Goal: Task Accomplishment & Management: Manage account settings

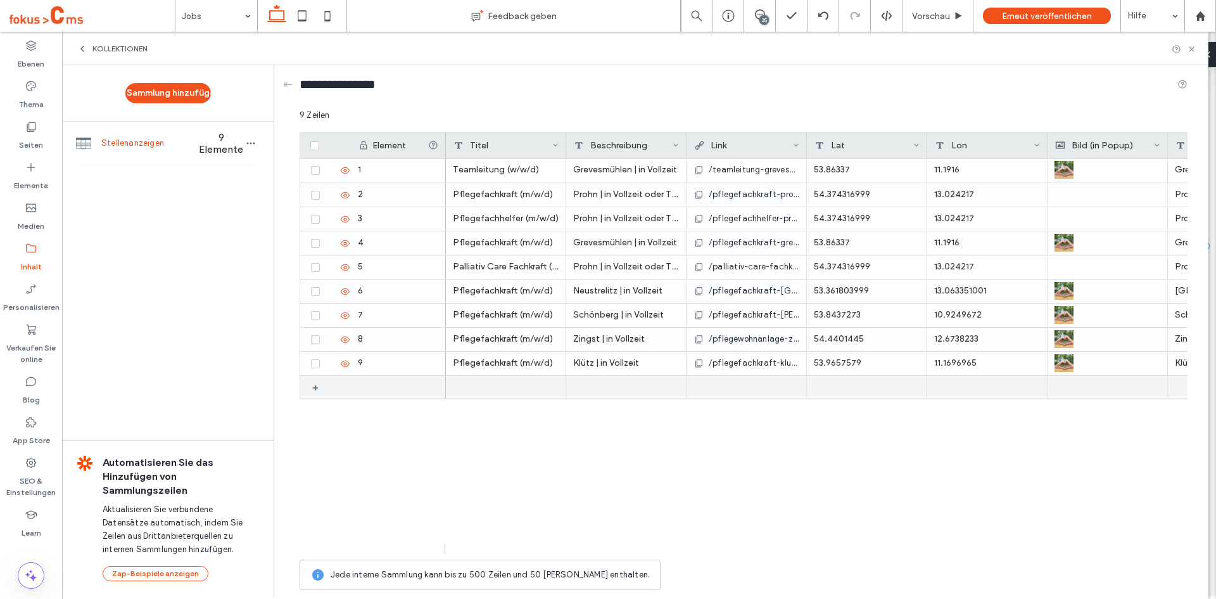
click at [316, 388] on div "+" at bounding box center [320, 387] width 16 height 23
drag, startPoint x: 314, startPoint y: 389, endPoint x: 320, endPoint y: 393, distance: 7.7
click at [314, 389] on icon at bounding box center [315, 388] width 5 height 4
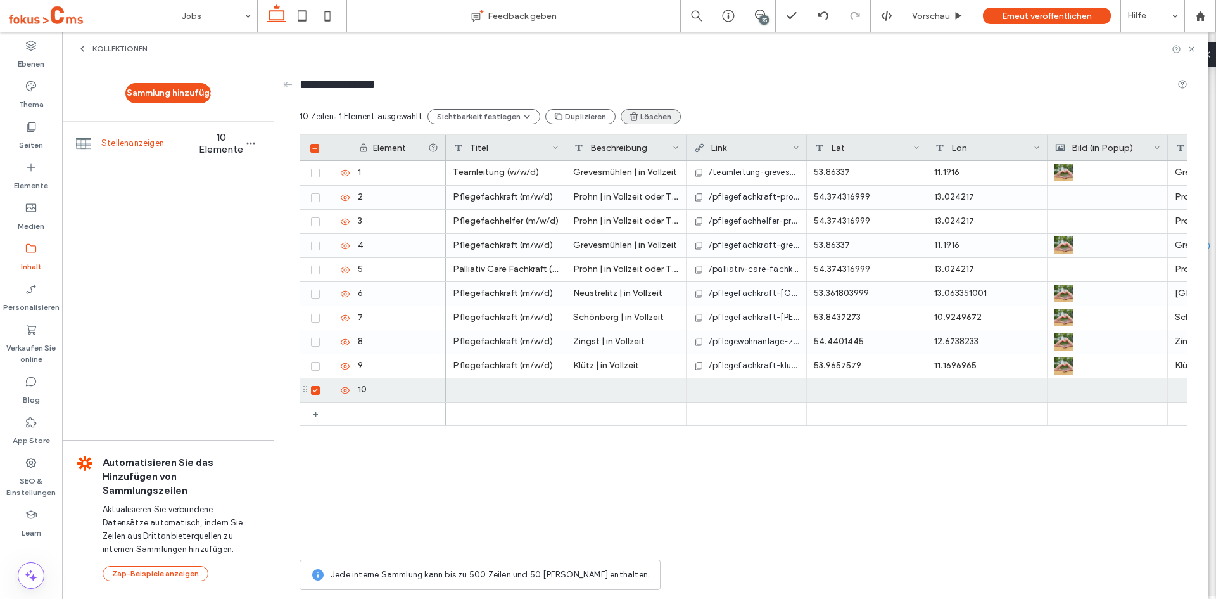
click at [629, 117] on icon "button" at bounding box center [634, 116] width 10 height 10
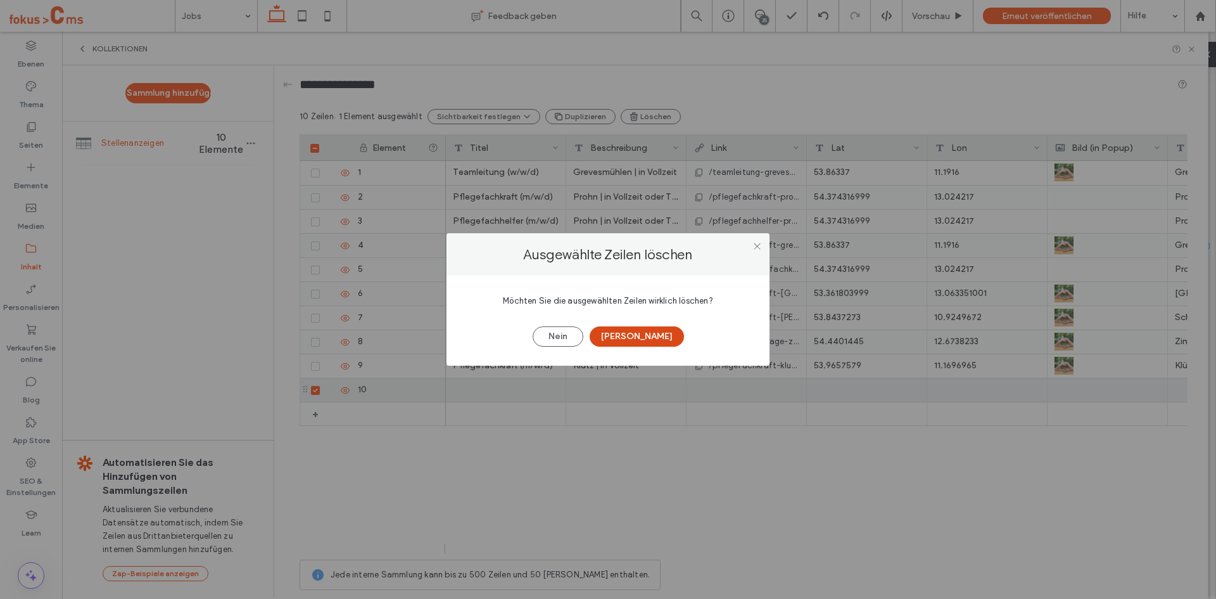
click at [643, 326] on button "Ja" at bounding box center [637, 336] width 94 height 20
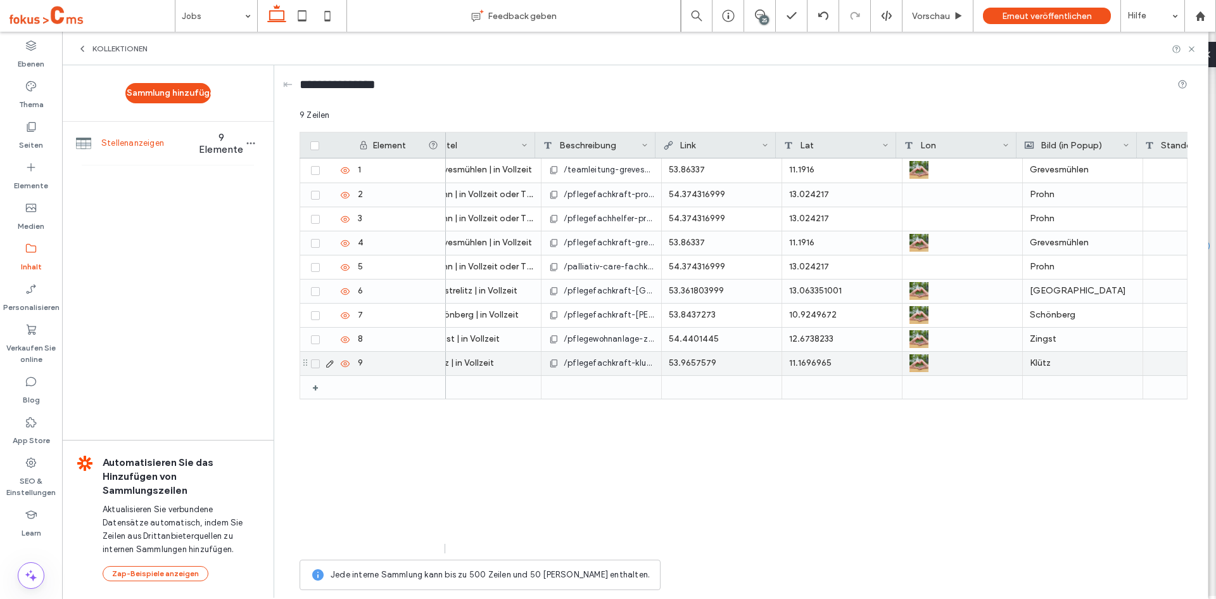
scroll to position [0, 144]
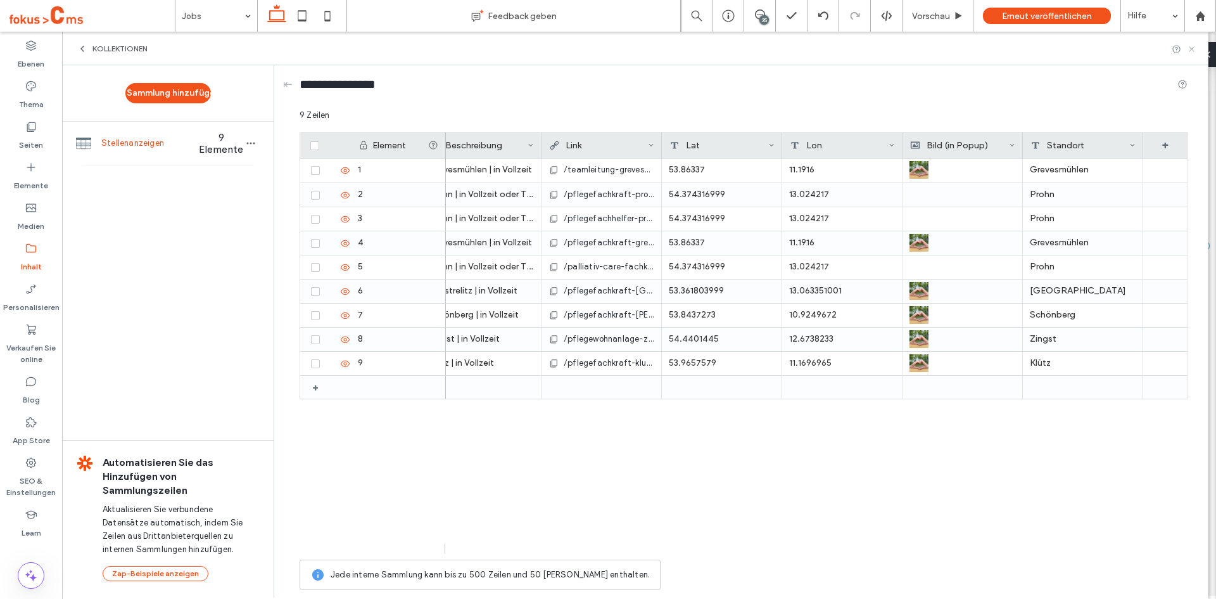
click at [1192, 49] on use at bounding box center [1191, 48] width 5 height 5
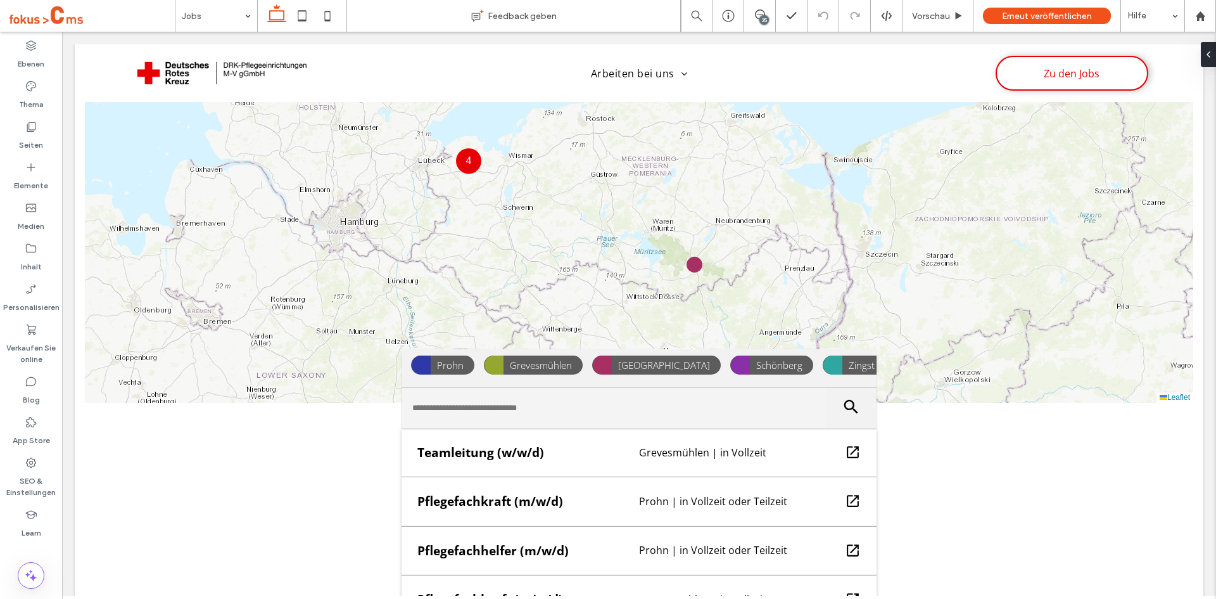
scroll to position [782, 0]
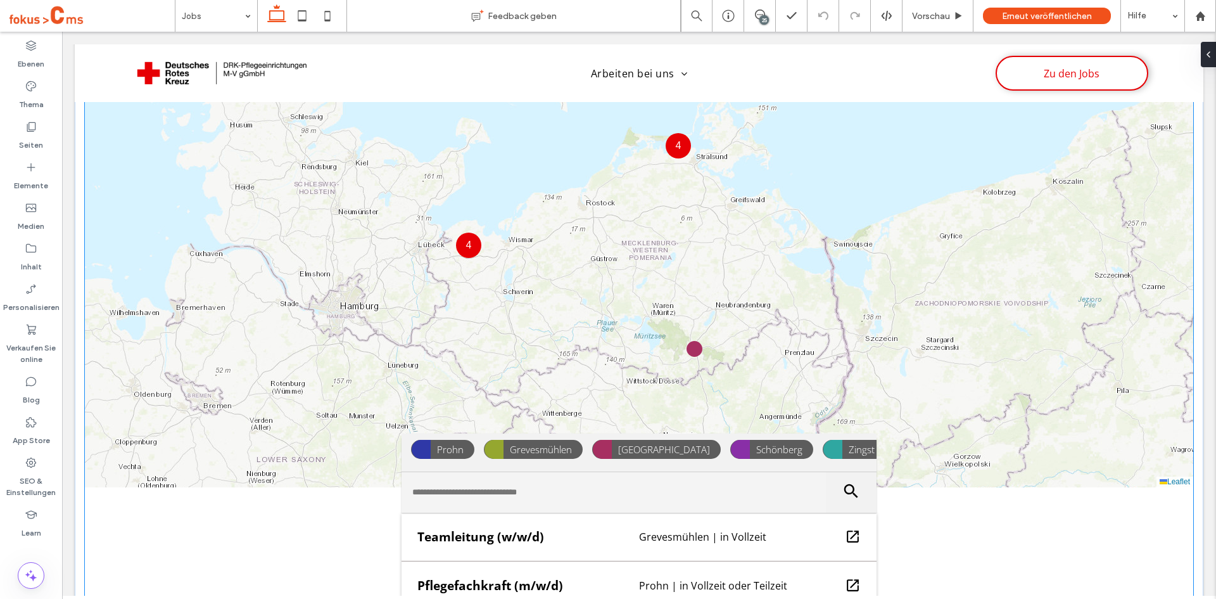
click at [636, 336] on div "4 4 + − Leaflet" at bounding box center [639, 265] width 1108 height 443
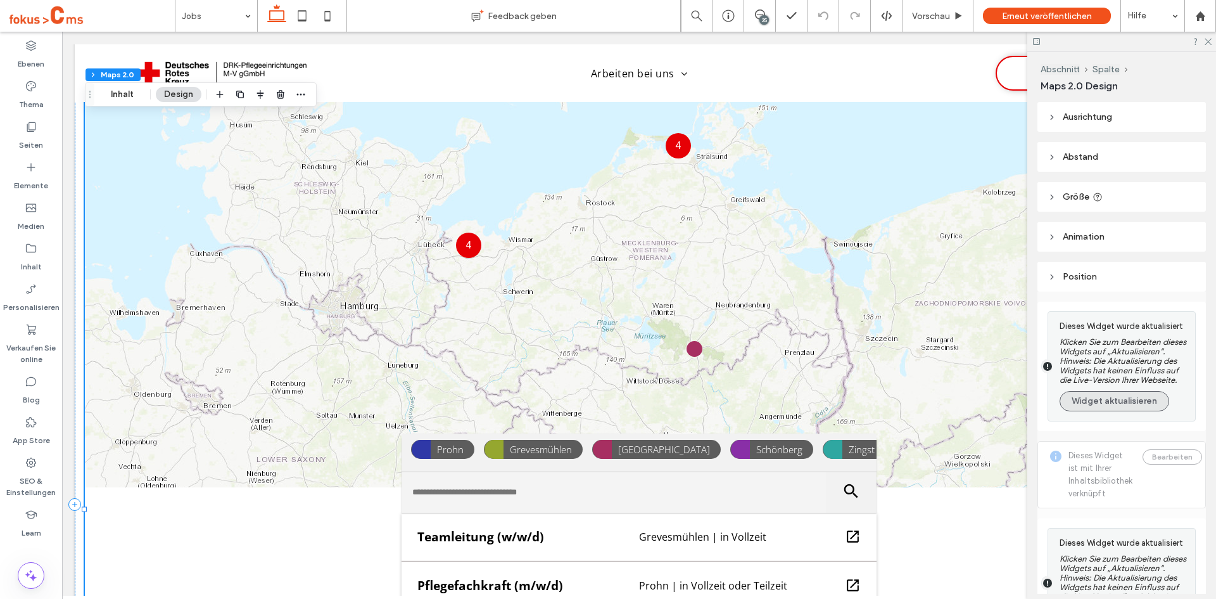
click at [1112, 411] on button "Widget aktualisieren" at bounding box center [1115, 401] width 110 height 20
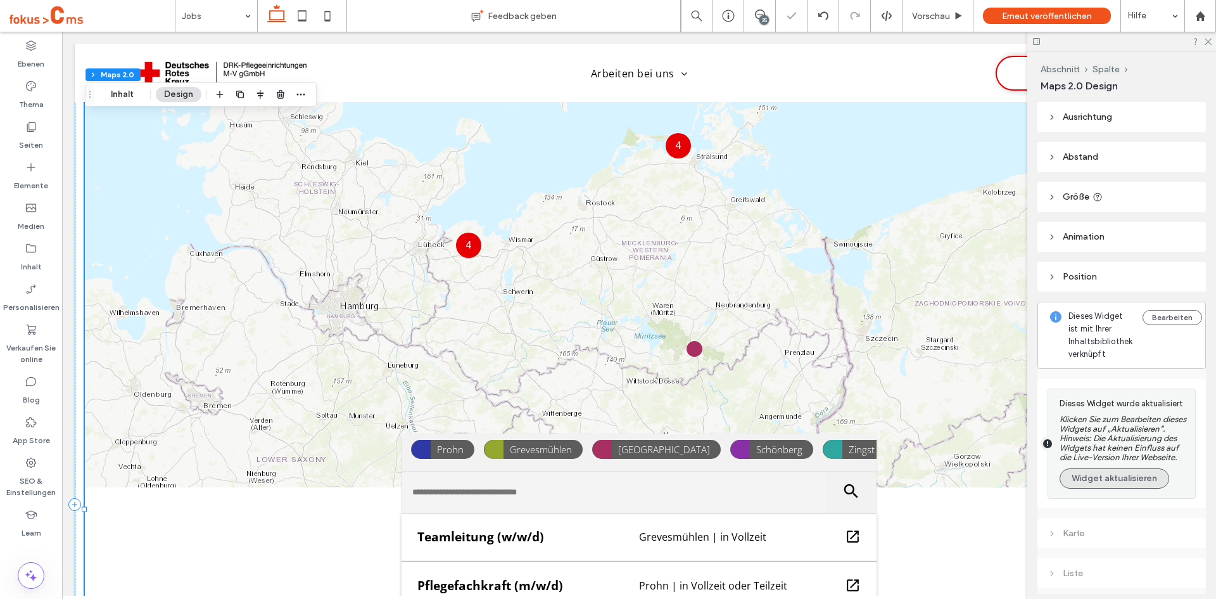
click at [1089, 488] on button "Widget aktualisieren" at bounding box center [1115, 478] width 110 height 20
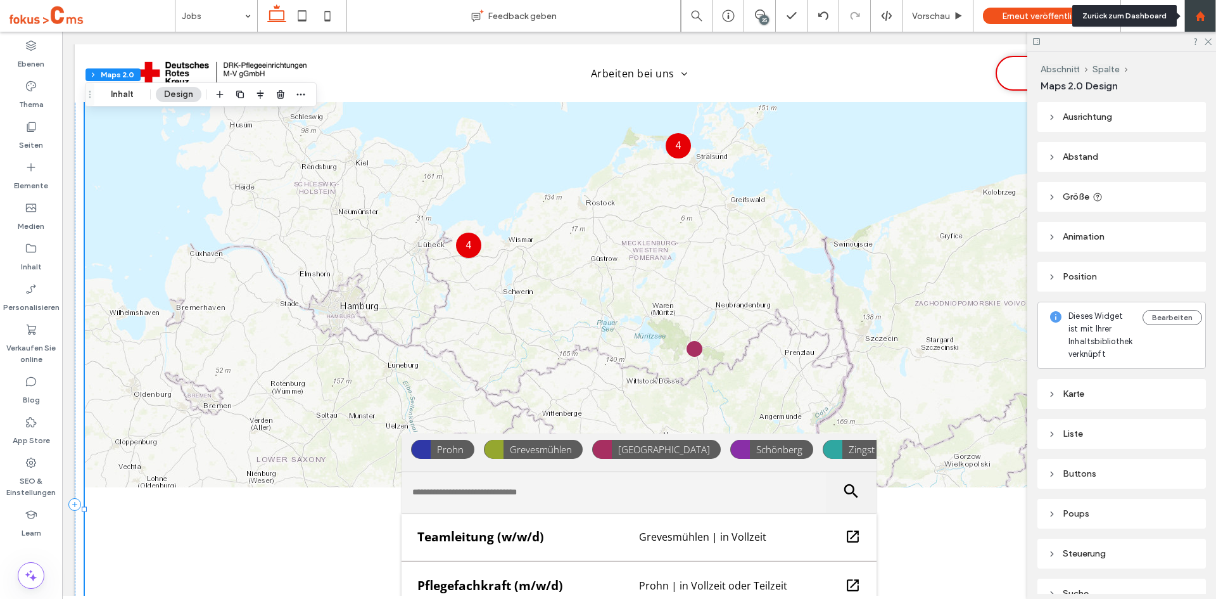
click at [1198, 19] on use at bounding box center [1200, 16] width 10 height 10
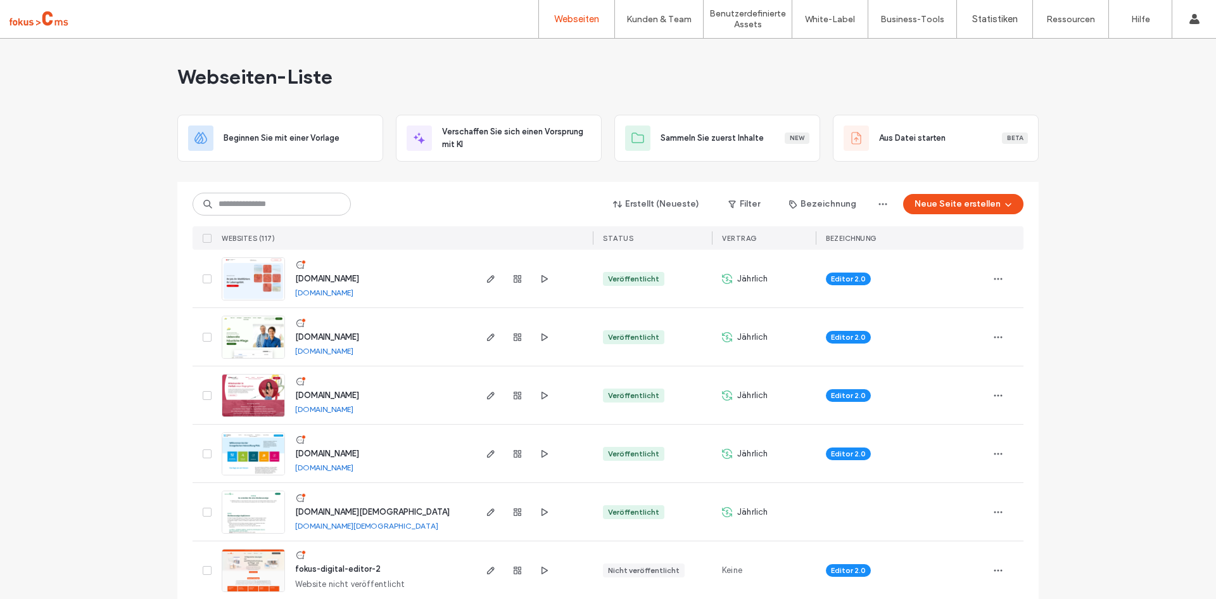
scroll to position [717, 0]
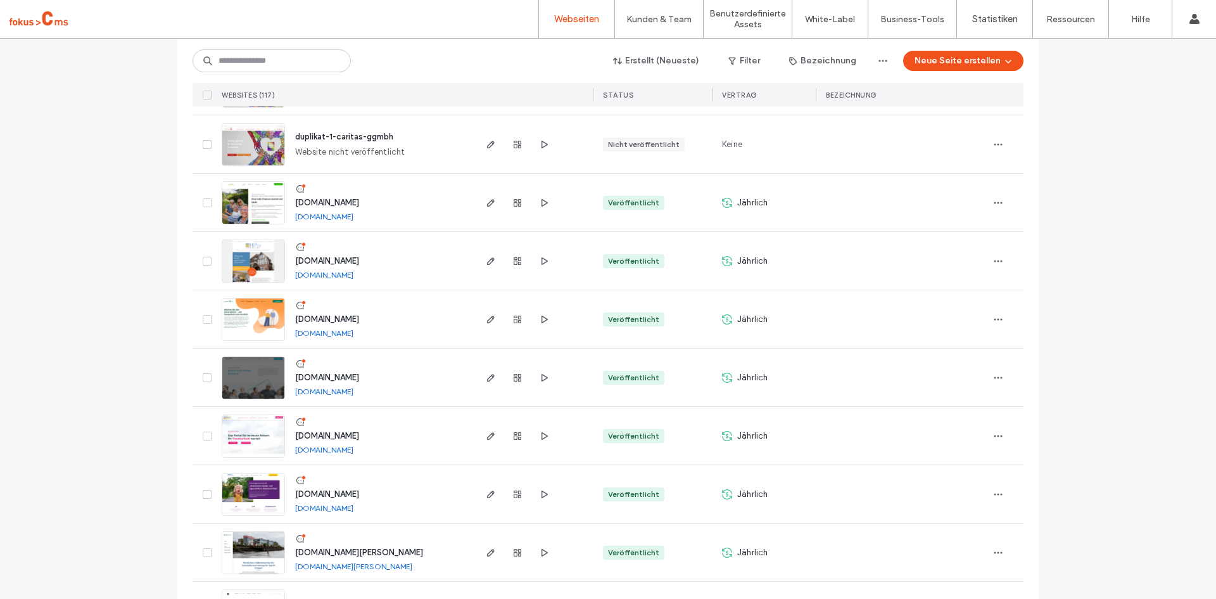
click at [297, 318] on span "[DOMAIN_NAME]" at bounding box center [327, 319] width 64 height 10
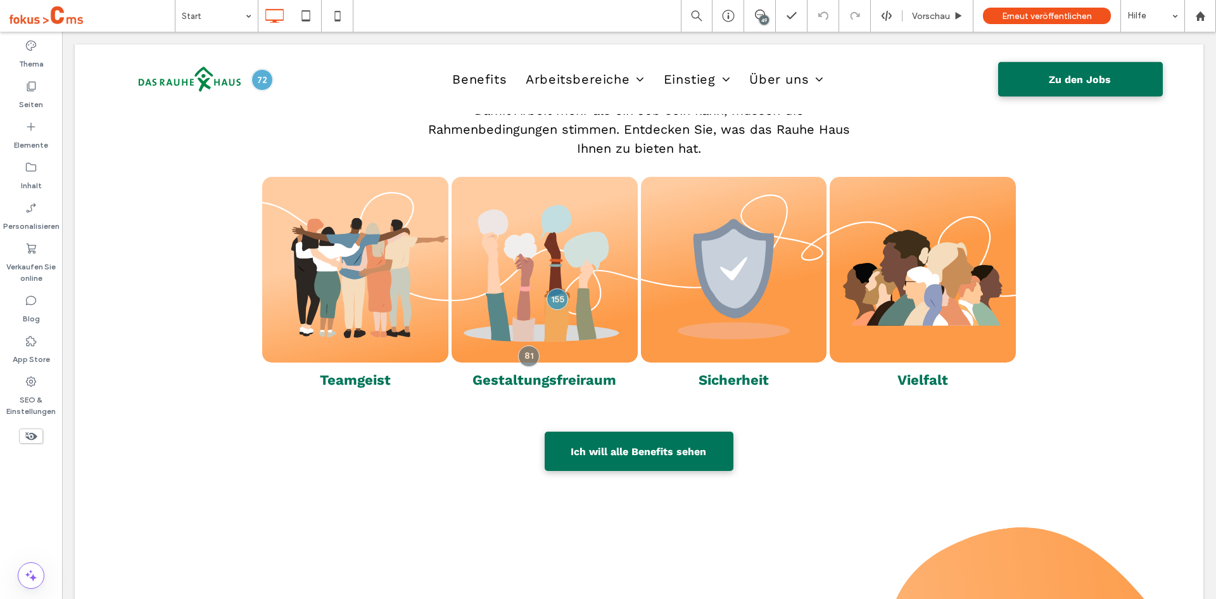
scroll to position [780, 0]
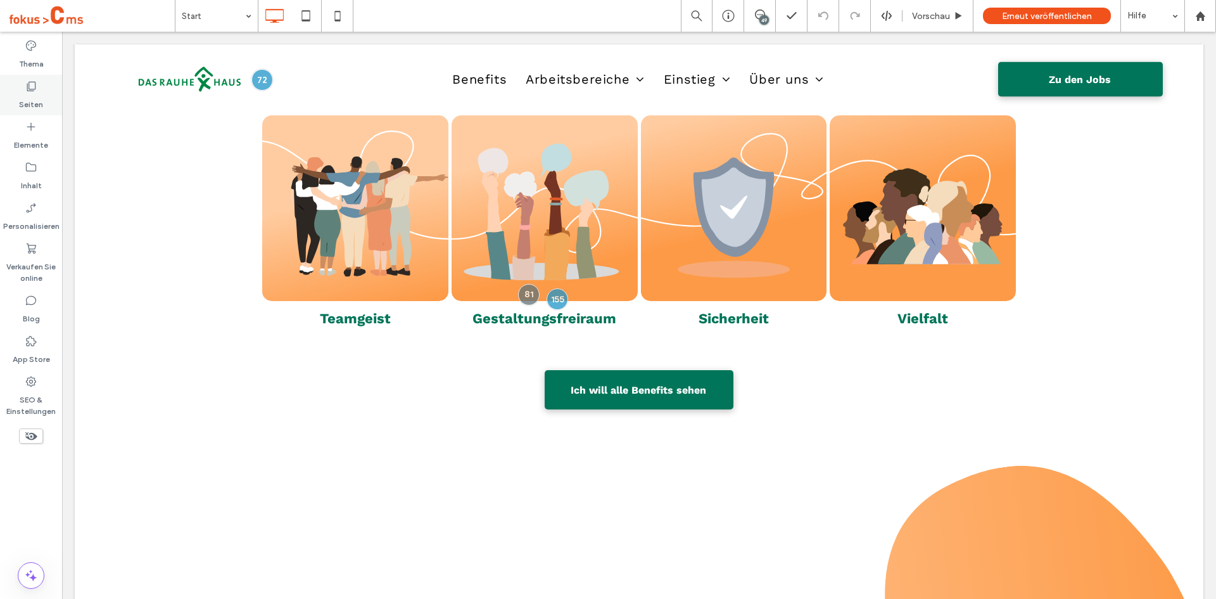
click at [35, 93] on label "Seiten" at bounding box center [31, 101] width 24 height 18
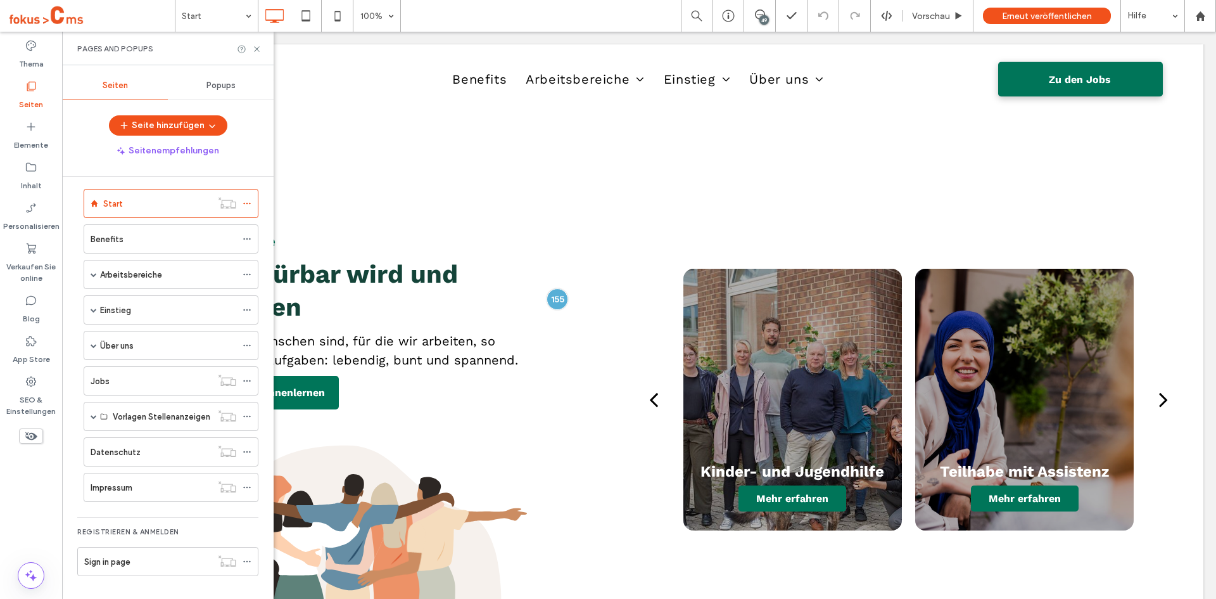
scroll to position [3036, 0]
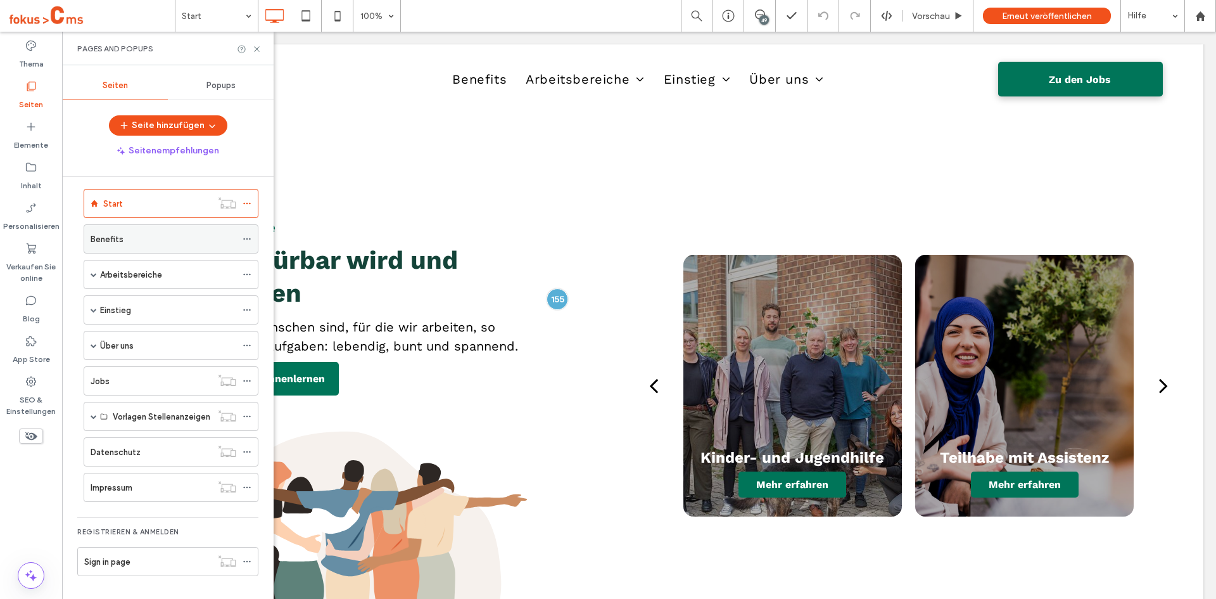
click at [118, 239] on label "Benefits" at bounding box center [107, 239] width 33 height 22
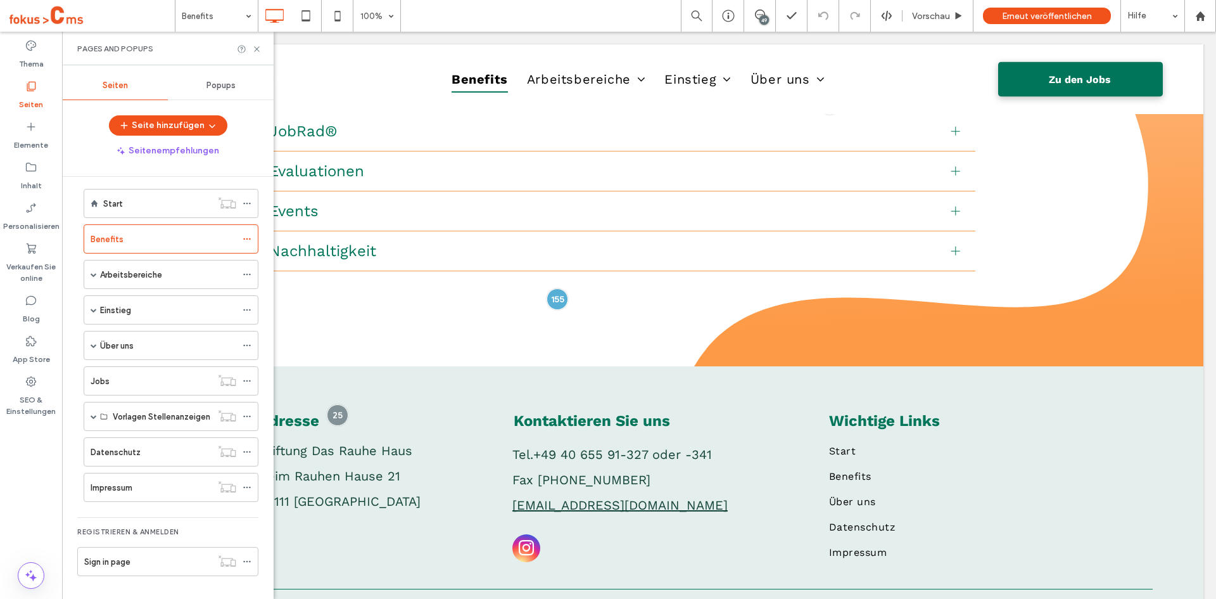
scroll to position [4464, 0]
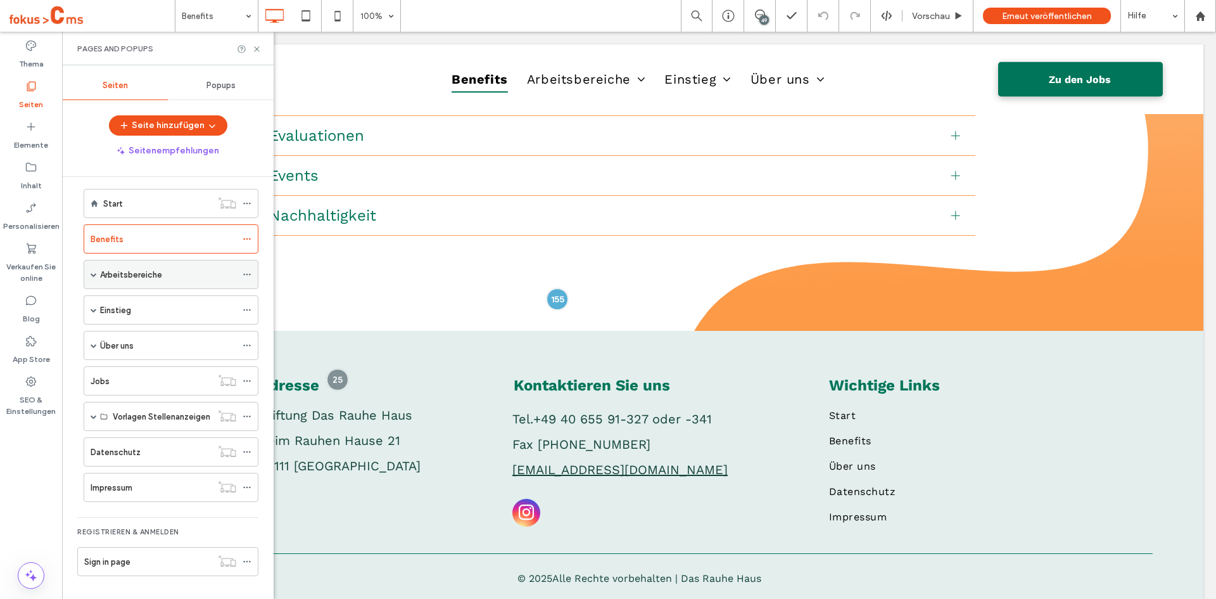
click at [122, 278] on label "Arbeitsbereiche" at bounding box center [131, 274] width 62 height 22
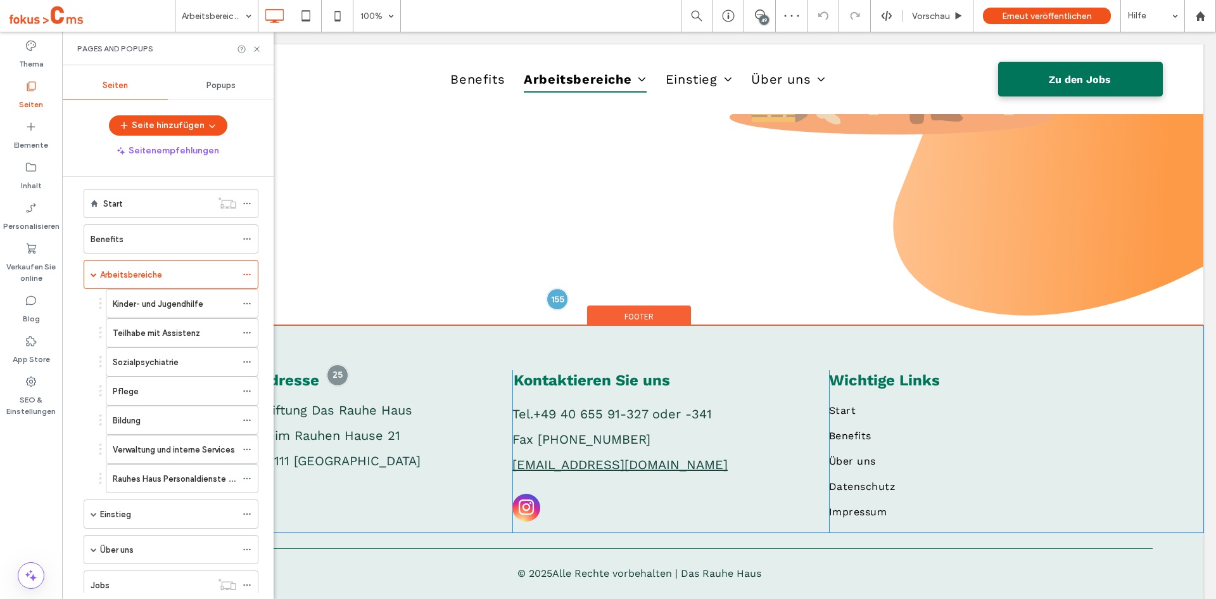
scroll to position [3464, 0]
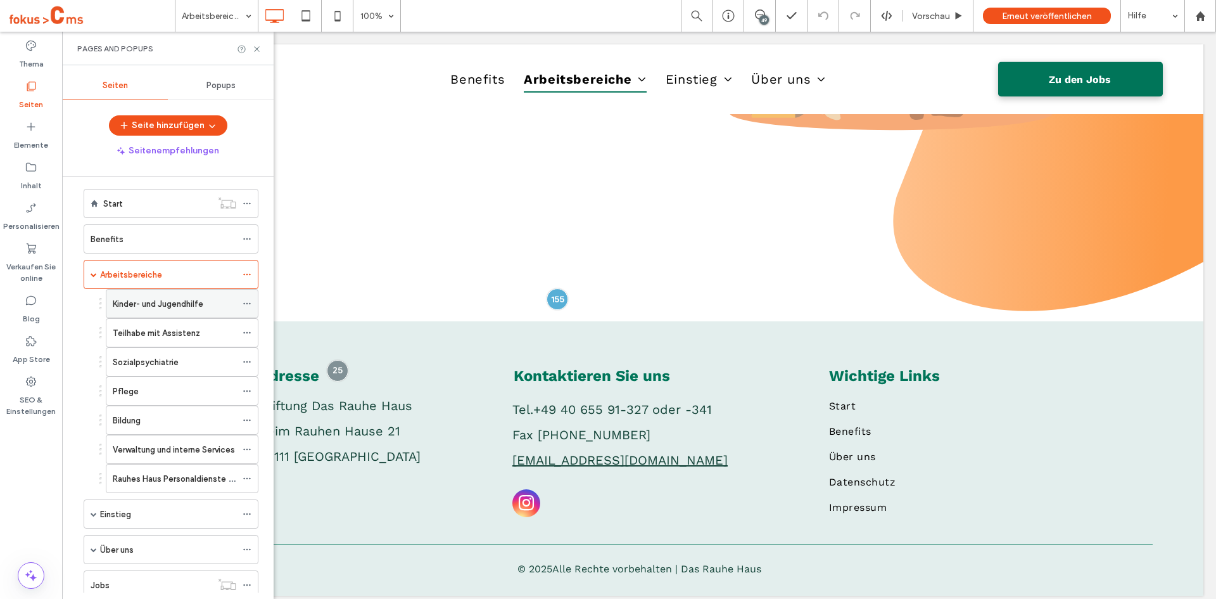
click at [177, 298] on label "Kinder- und Jugendhilfe" at bounding box center [158, 304] width 91 height 22
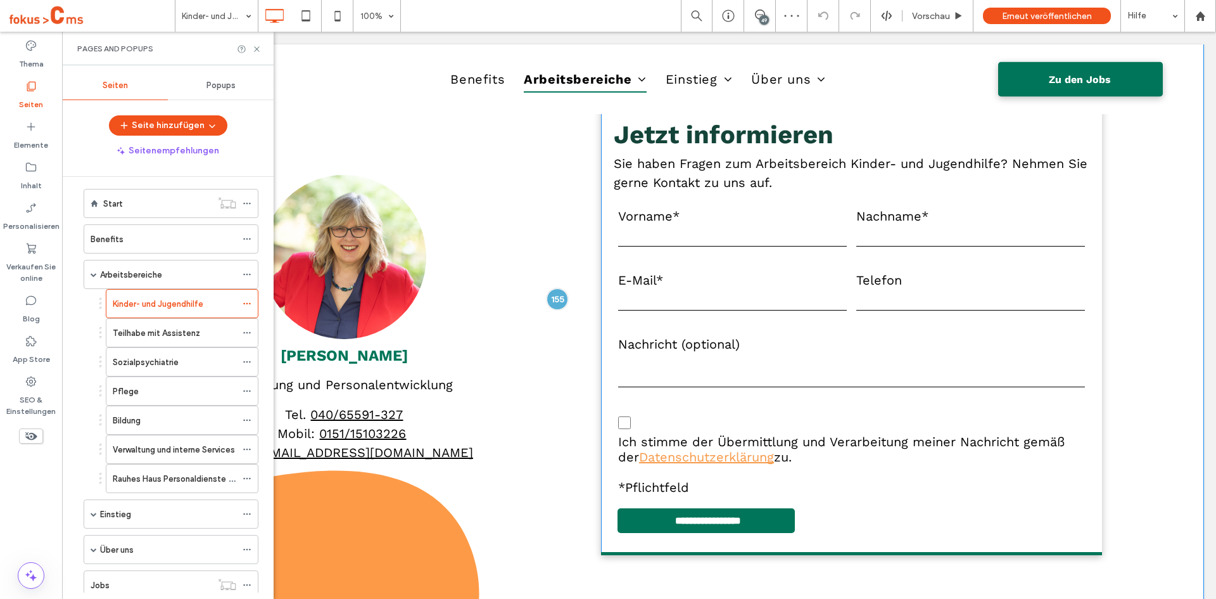
scroll to position [3202, 0]
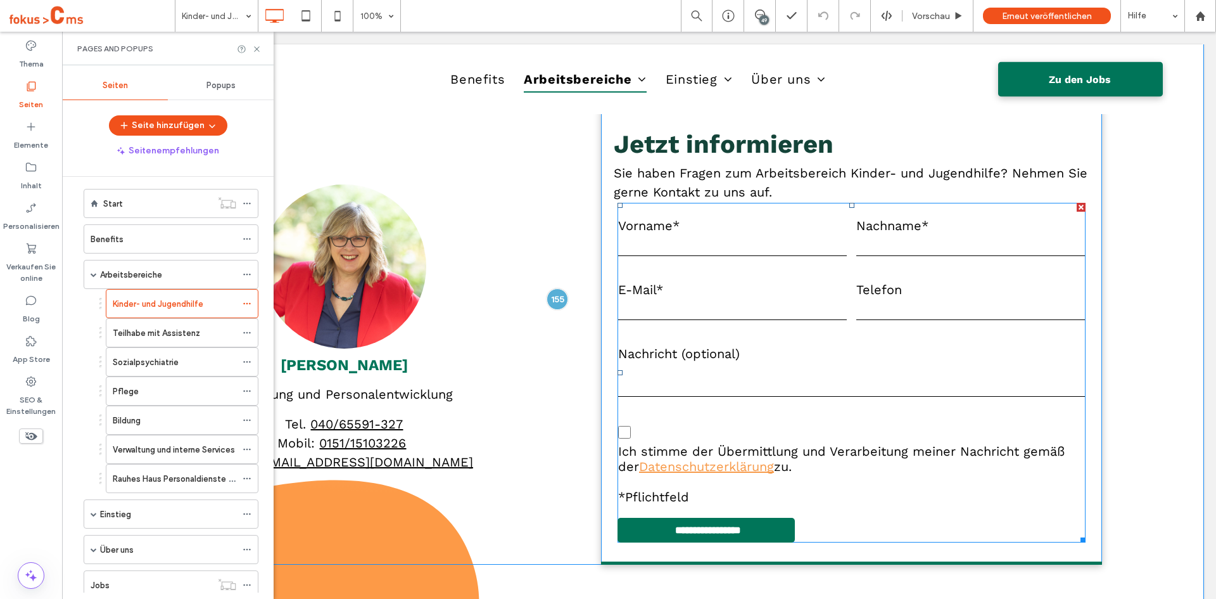
click at [785, 368] on textarea at bounding box center [851, 381] width 467 height 32
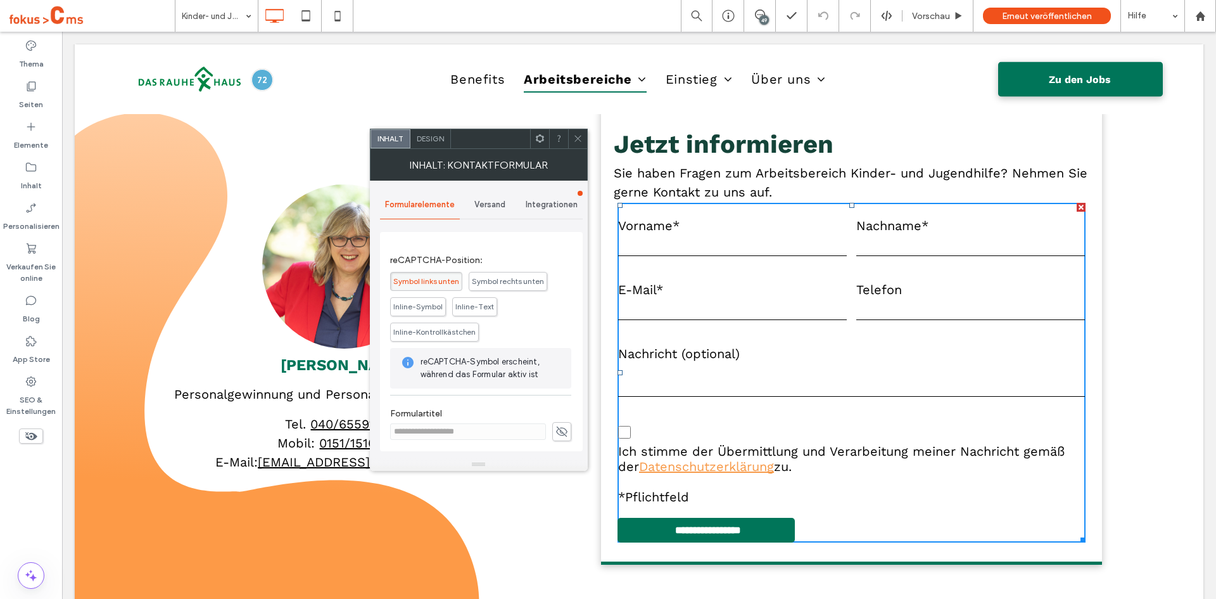
scroll to position [348, 0]
click at [555, 429] on icon at bounding box center [561, 428] width 13 height 14
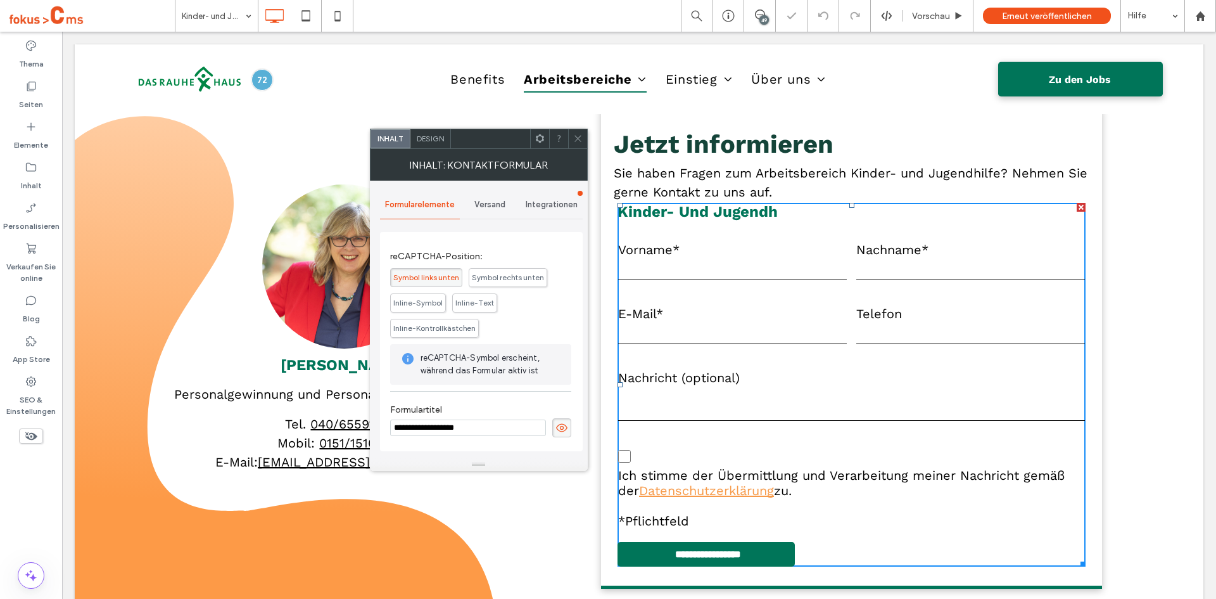
click at [494, 429] on input "**********" at bounding box center [468, 427] width 156 height 16
type input "**********"
click at [556, 424] on use at bounding box center [561, 427] width 11 height 8
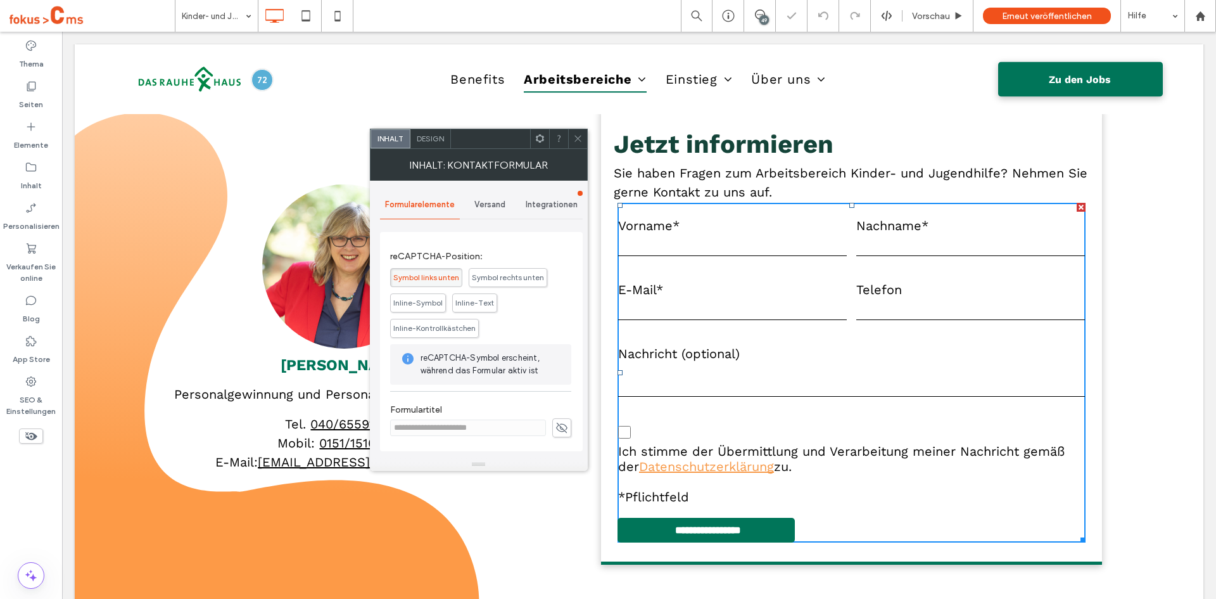
scroll to position [284, 0]
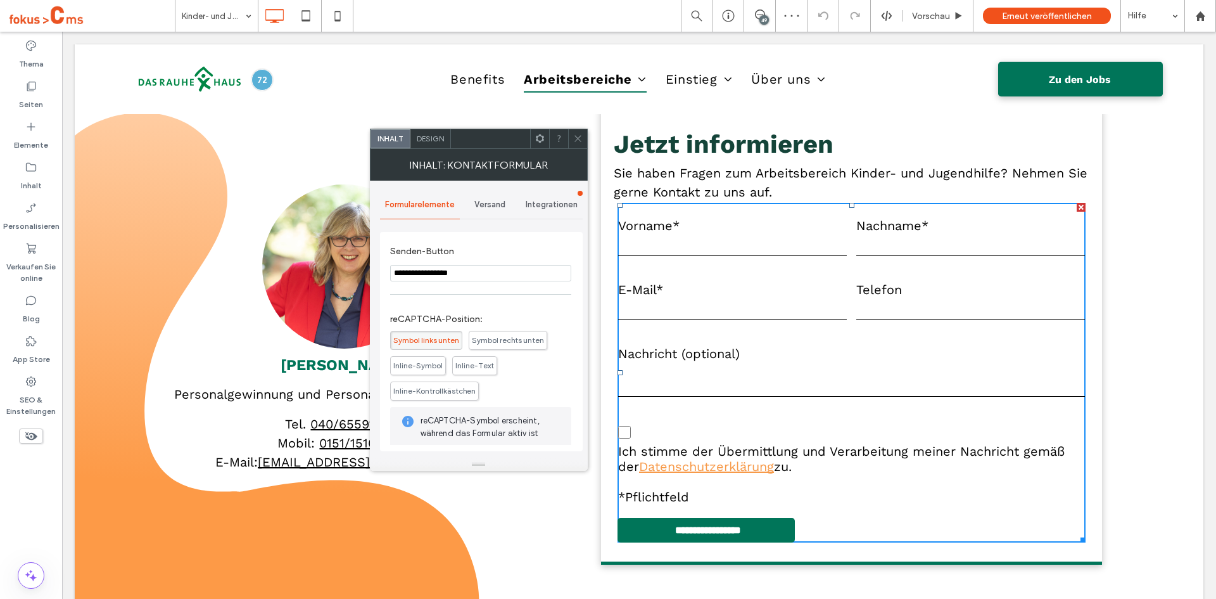
click at [494, 202] on span "Versand" at bounding box center [489, 205] width 31 height 10
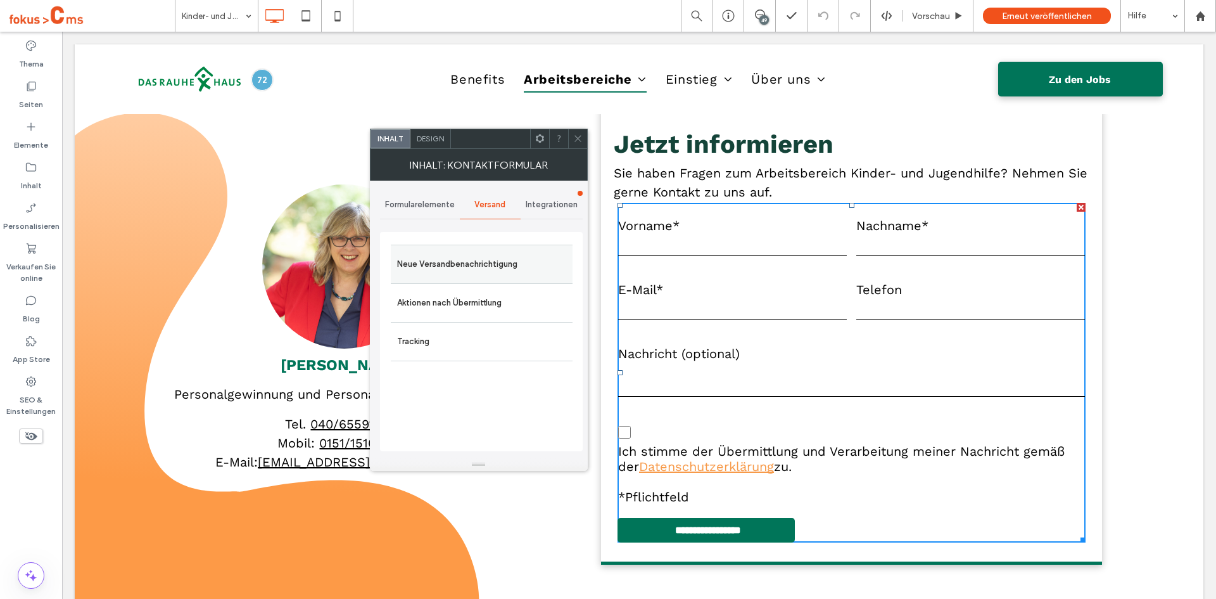
click at [437, 272] on label "Neue Versandbenachrichtigung" at bounding box center [481, 263] width 169 height 25
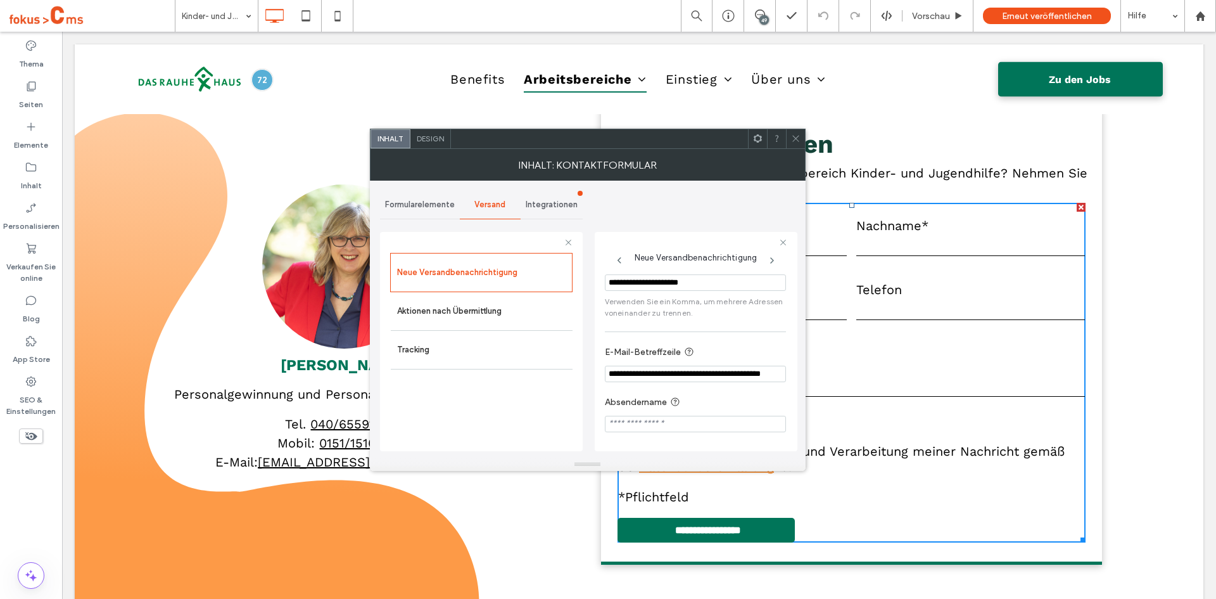
scroll to position [23, 0]
click at [662, 421] on input "Absendername" at bounding box center [695, 423] width 181 height 16
type input "**********"
click at [543, 417] on div "Neue Versandbenachrichtigung Aktionen nach Übermittlung Tracking" at bounding box center [481, 349] width 182 height 192
click at [548, 394] on div "Neue Versandbenachrichtigung Aktionen nach Übermittlung Tracking" at bounding box center [481, 349] width 182 height 192
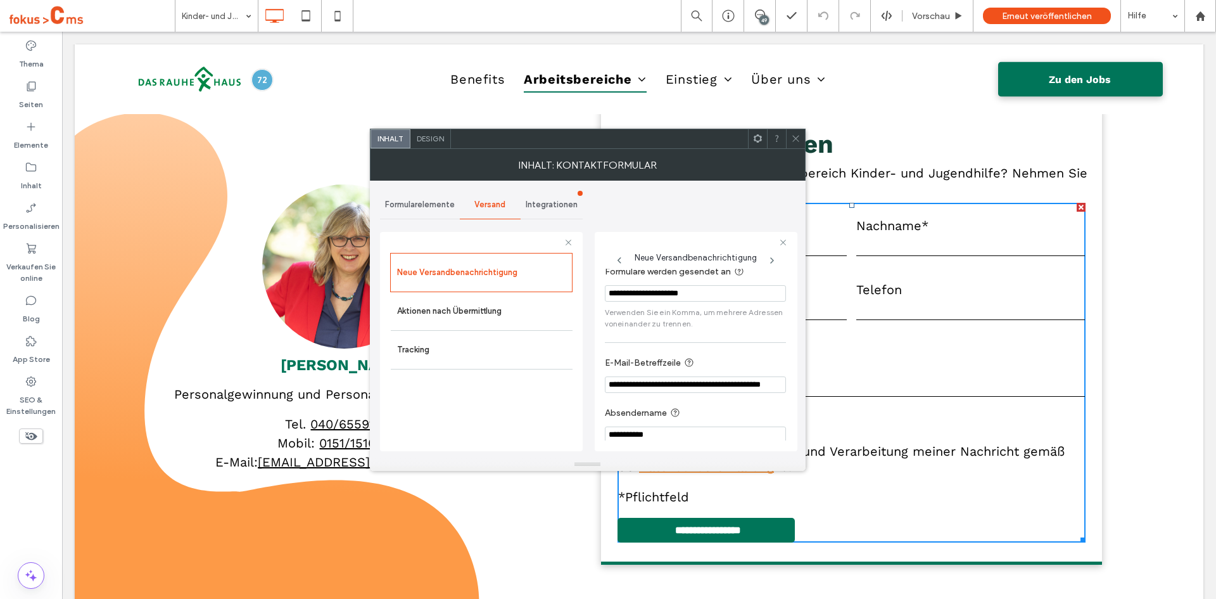
scroll to position [0, 0]
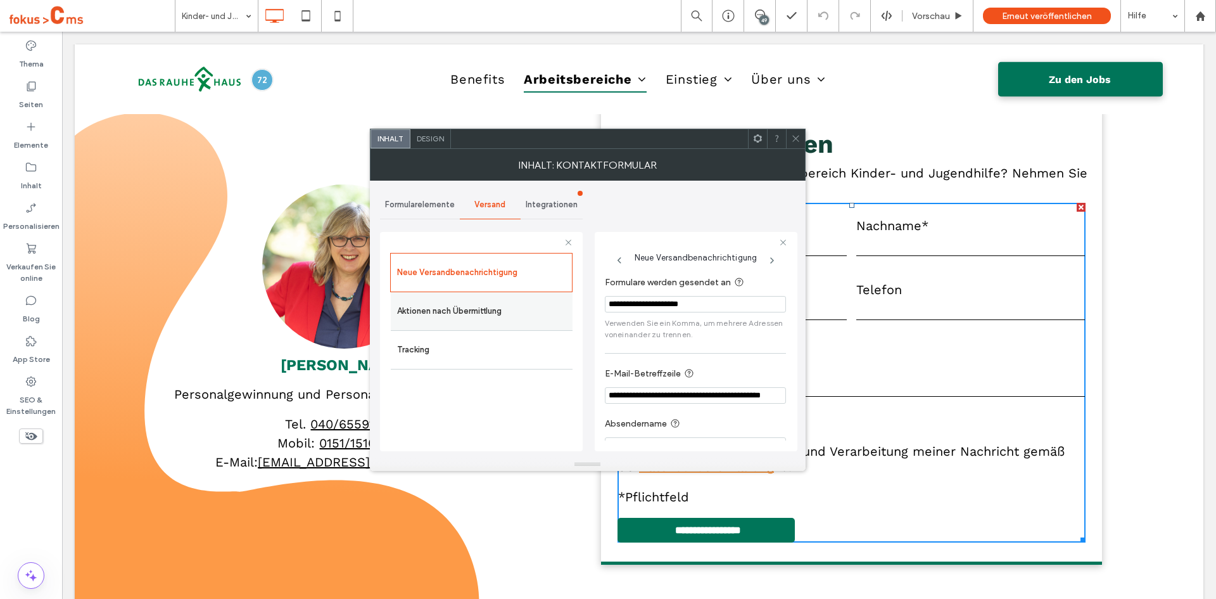
click at [483, 298] on label "Aktionen nach Übermittlung" at bounding box center [481, 310] width 169 height 25
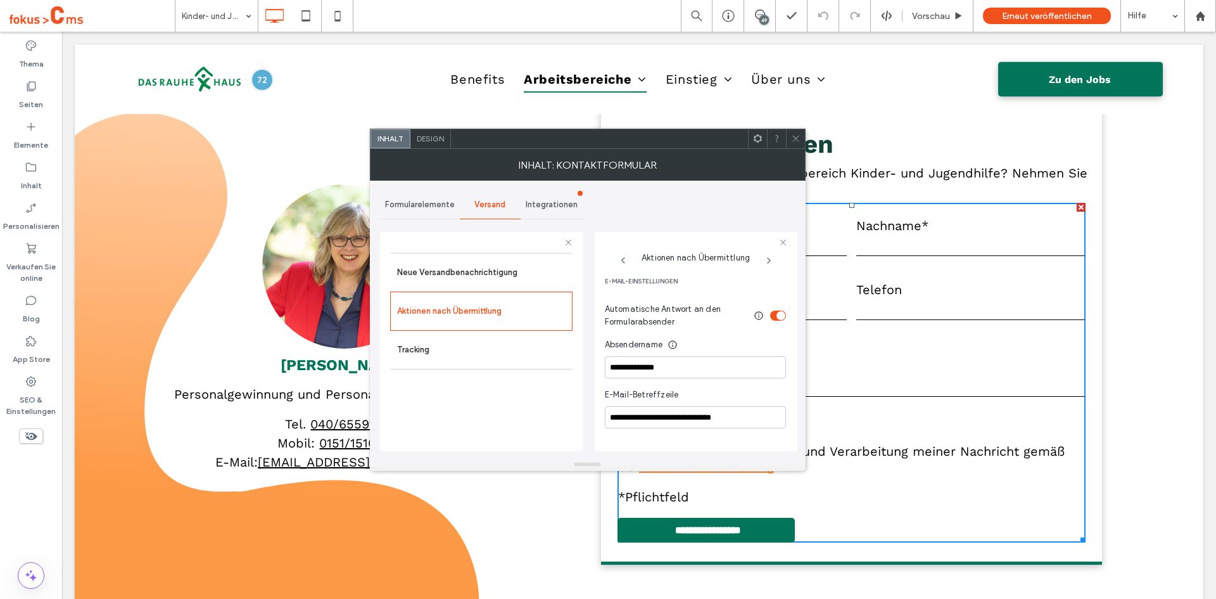
scroll to position [333, 0]
click at [619, 364] on input "**********" at bounding box center [695, 366] width 181 height 22
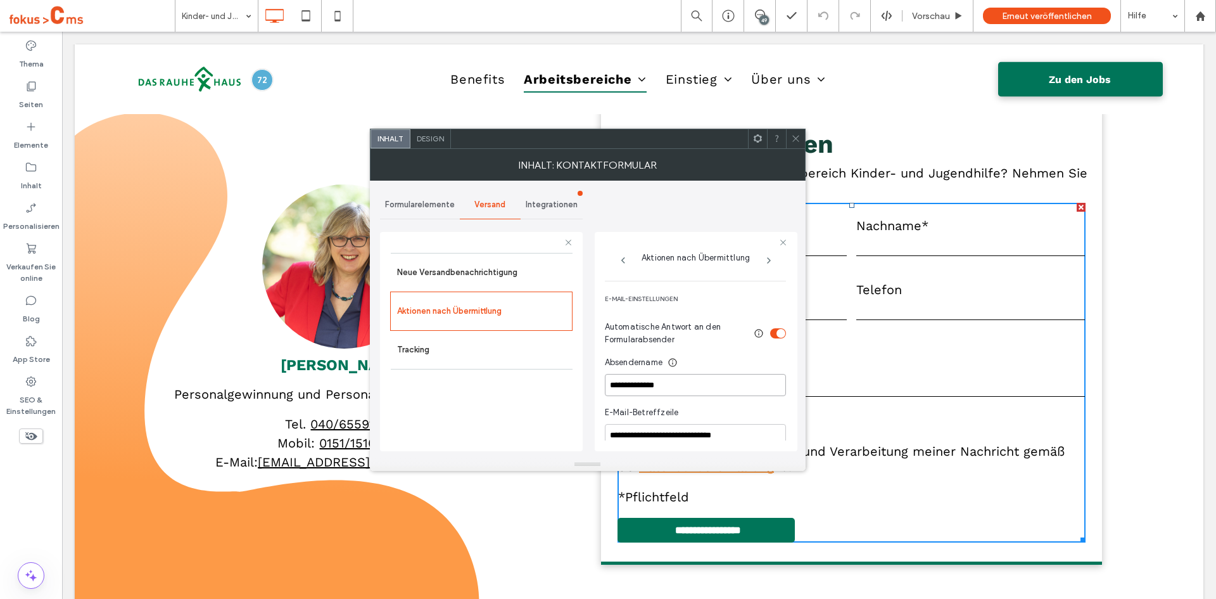
scroll to position [314, 0]
click at [511, 411] on div "Neue Versandbenachrichtigung Aktionen nach Übermittlung Tracking" at bounding box center [481, 349] width 182 height 192
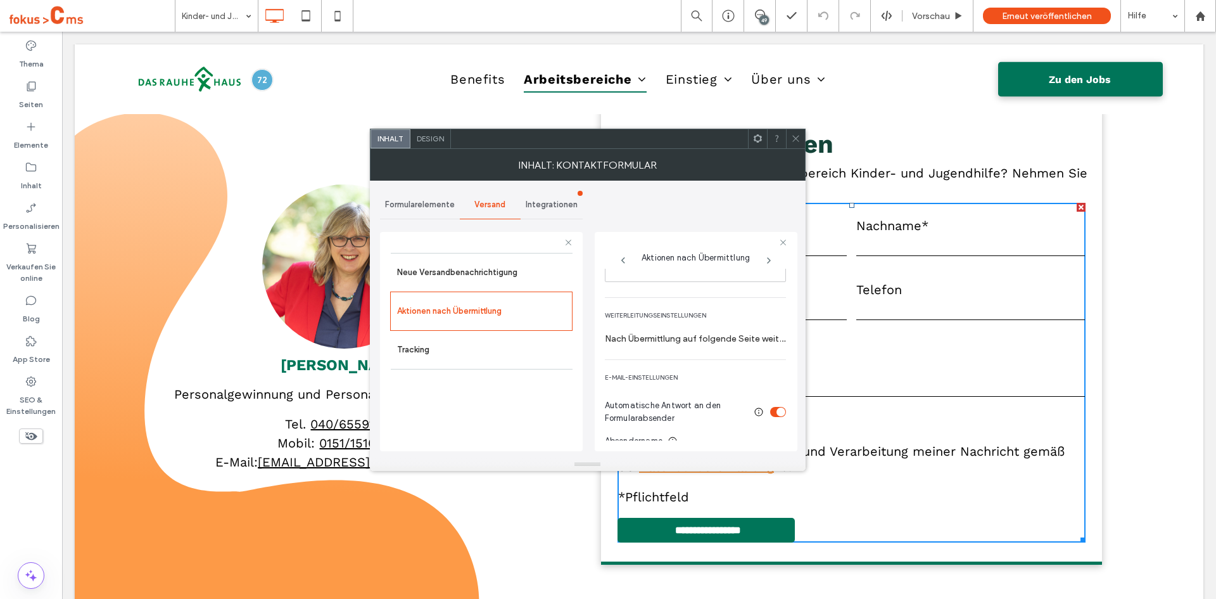
scroll to position [236, 0]
click at [638, 337] on label "Nach Übermittlung auf folgende Seite weiterleiten" at bounding box center [695, 338] width 181 height 23
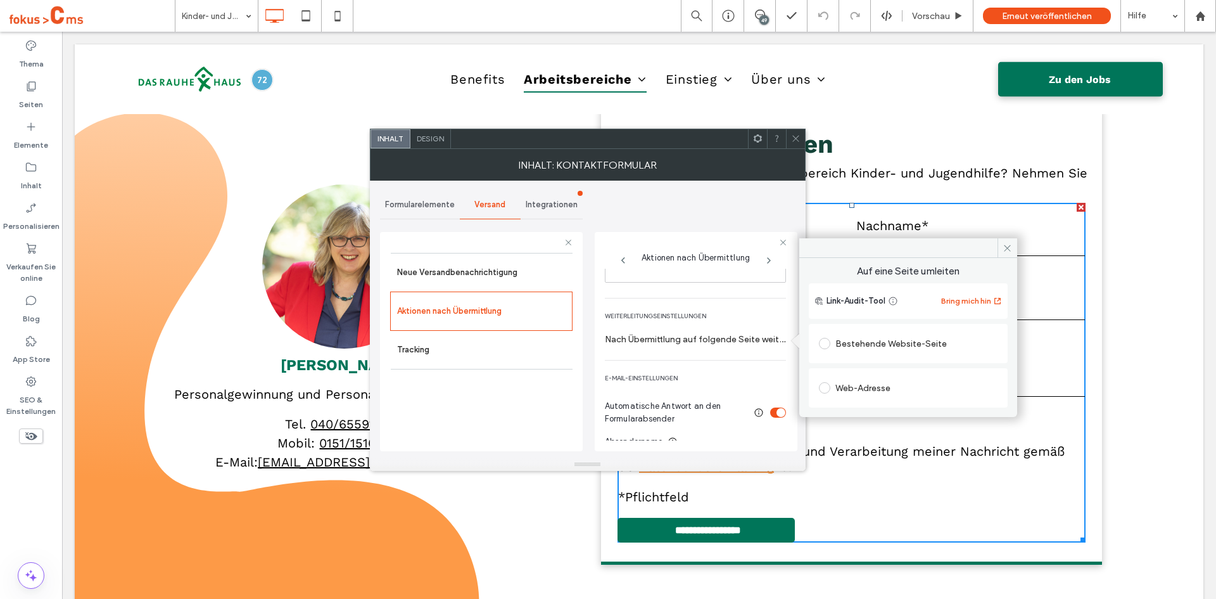
click at [561, 393] on div "Neue Versandbenachrichtigung Aktionen nach Übermittlung Tracking" at bounding box center [481, 349] width 182 height 192
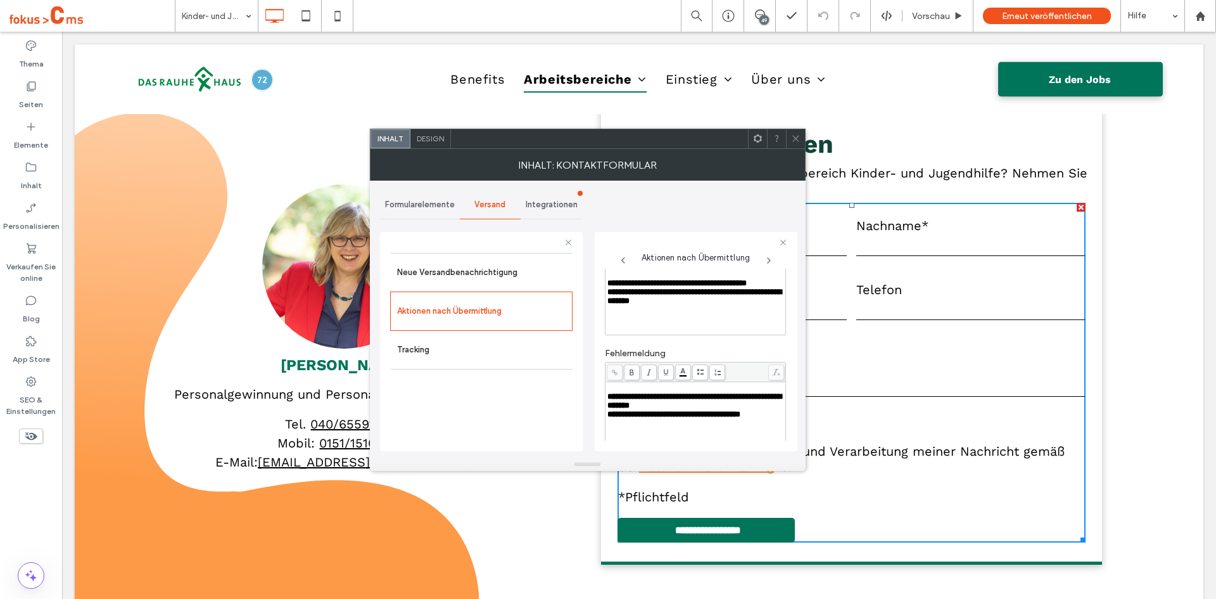
scroll to position [0, 0]
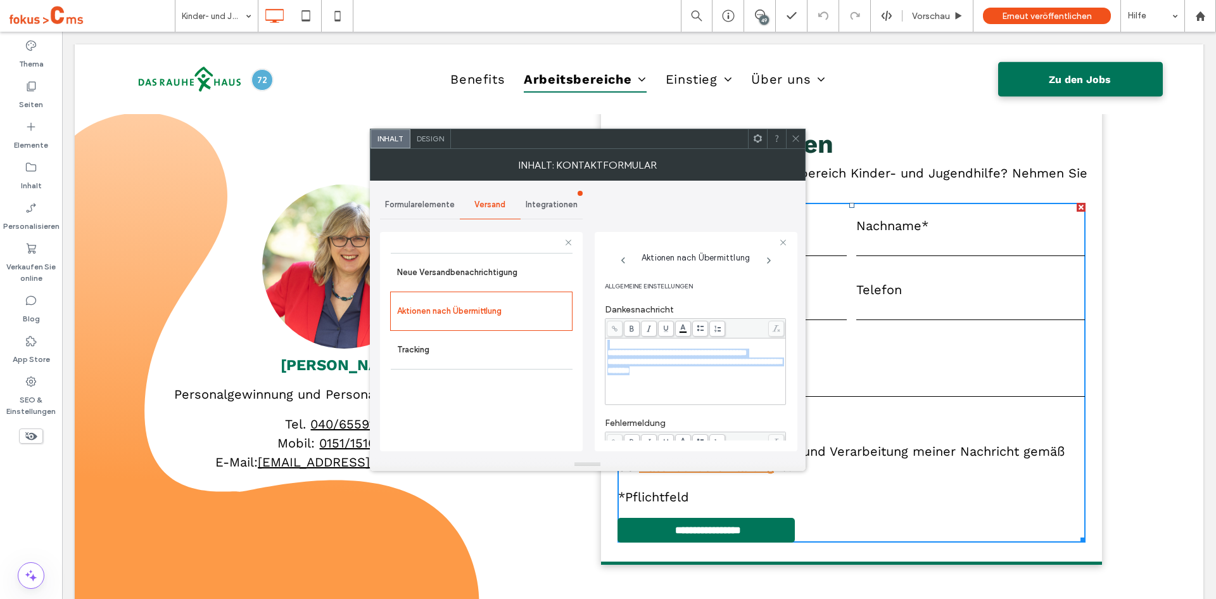
drag, startPoint x: 729, startPoint y: 393, endPoint x: 590, endPoint y: 343, distance: 147.2
click at [590, 343] on div "**********" at bounding box center [587, 319] width 415 height 277
click at [628, 389] on div "**********" at bounding box center [695, 370] width 177 height 63
click at [798, 136] on use at bounding box center [795, 139] width 6 height 6
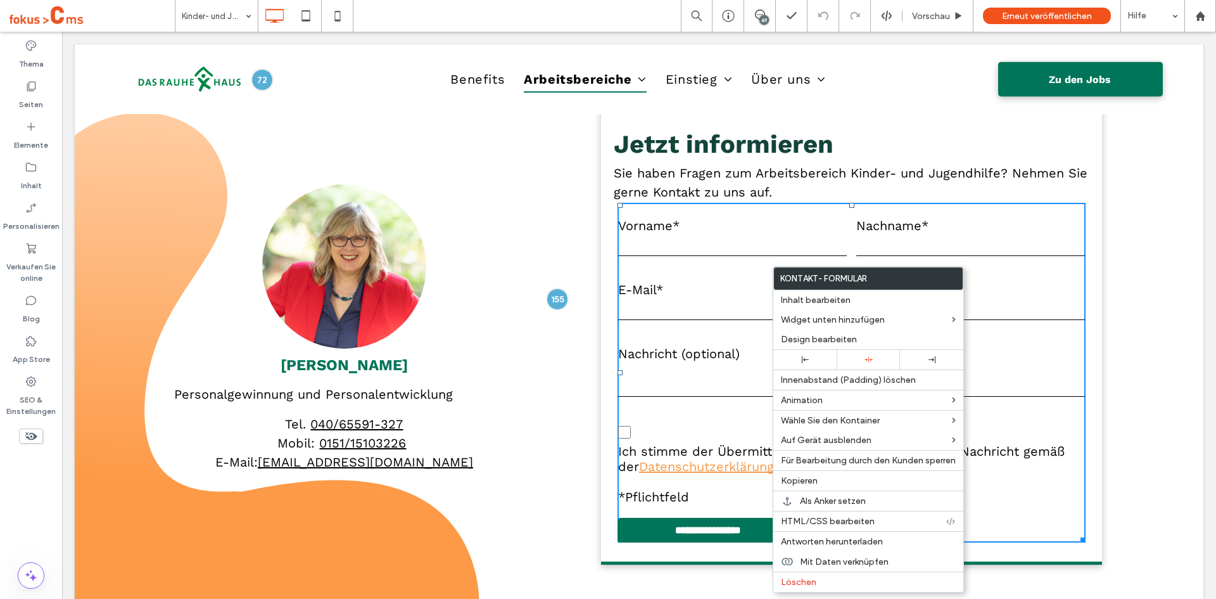
click at [701, 384] on textarea at bounding box center [851, 381] width 467 height 32
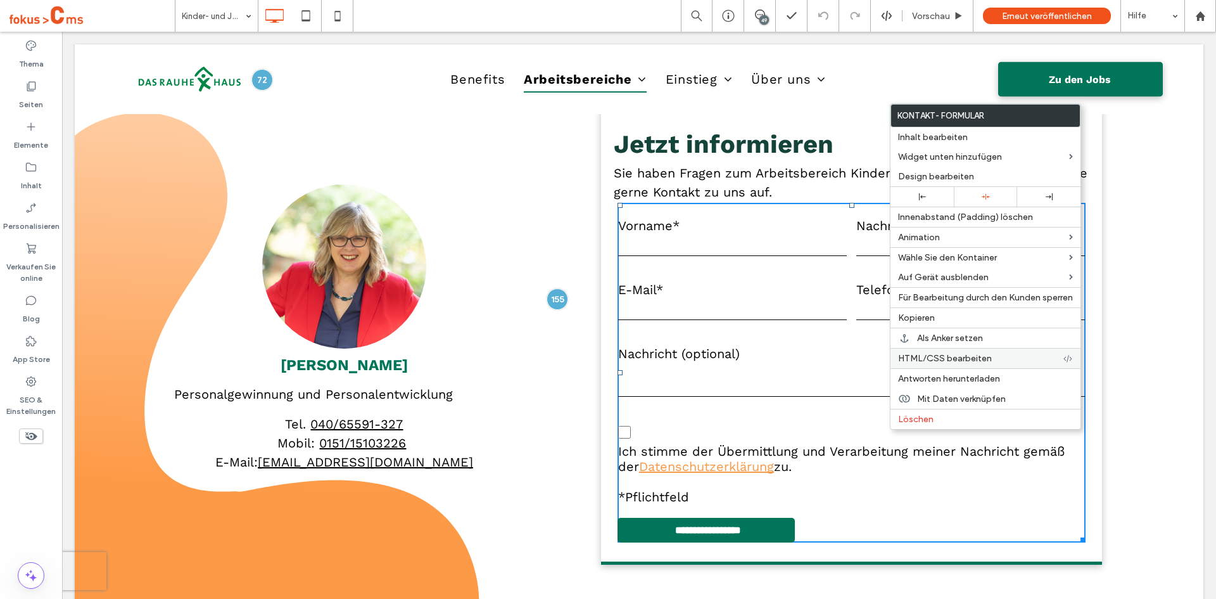
click at [932, 359] on span "HTML/CSS bearbeiten" at bounding box center [945, 358] width 94 height 11
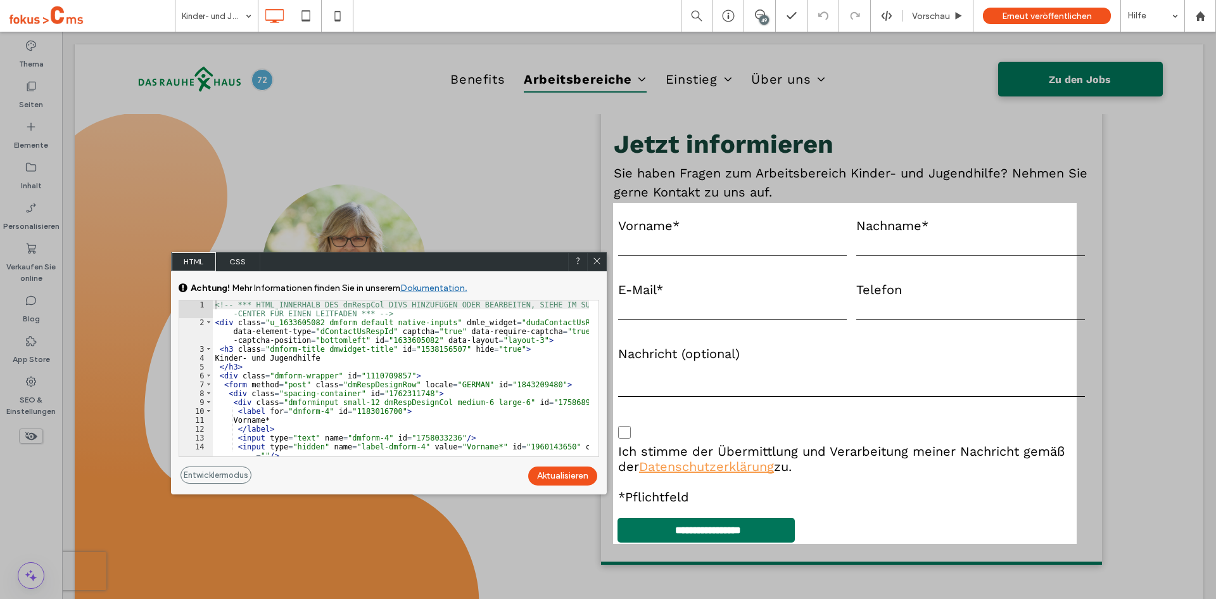
click at [556, 330] on div "<!-- *** HTML INNERHALB DES dmRespCol DIVS HINZUFÜGEN ODER BEARBEITEN, SIEHE IM…" at bounding box center [401, 391] width 376 height 182
click at [560, 467] on div "Aktualisieren" at bounding box center [562, 475] width 69 height 19
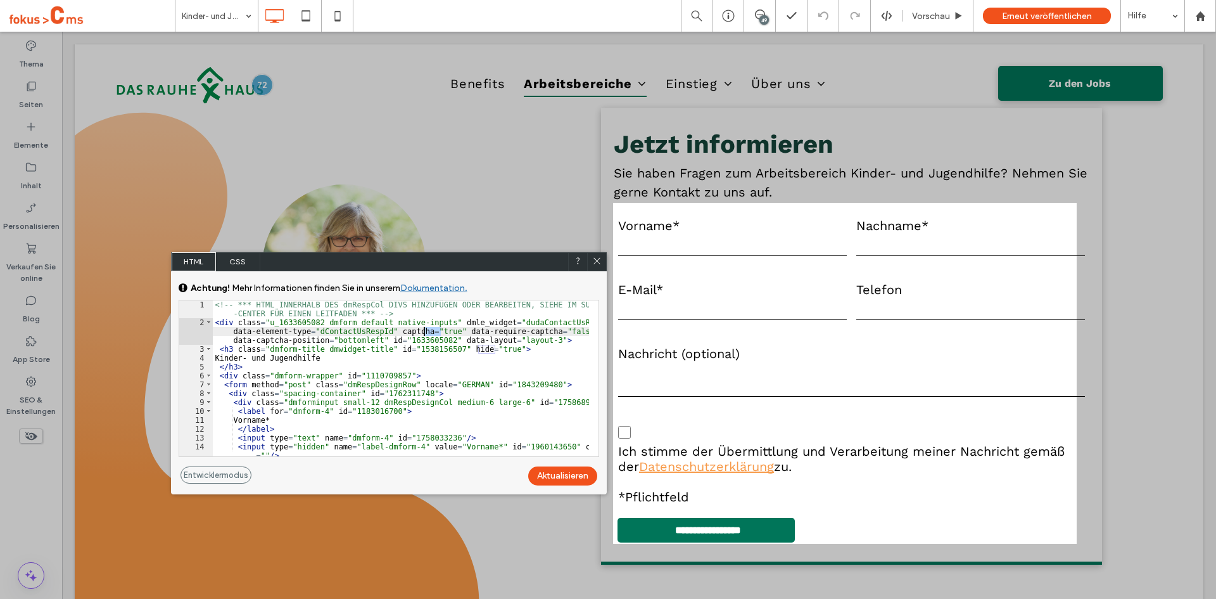
drag, startPoint x: 441, startPoint y: 331, endPoint x: 425, endPoint y: 332, distance: 16.5
click at [425, 332] on div "<!-- *** HTML INNERHALB DES dmRespCol DIVS HINZUFÜGEN ODER BEARBEITEN, SIEHE IM…" at bounding box center [401, 391] width 376 height 182
type textarea "**"
click at [565, 476] on div "Aktualisieren" at bounding box center [562, 475] width 69 height 19
click at [601, 261] on icon at bounding box center [597, 261] width 10 height 10
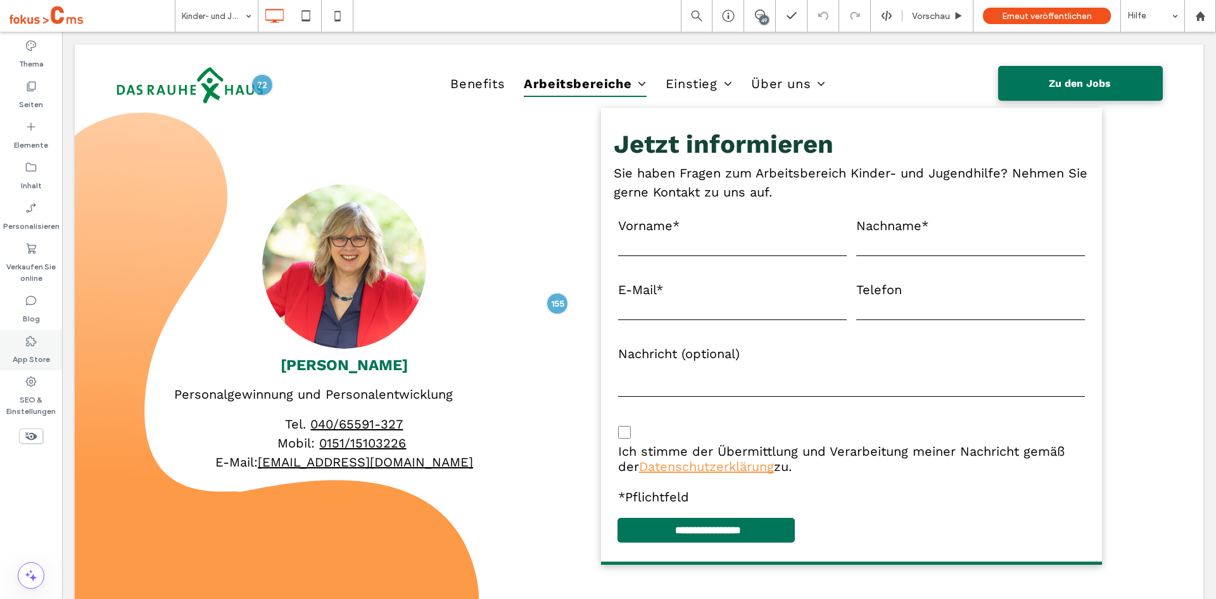
click at [37, 338] on div "App Store" at bounding box center [31, 349] width 62 height 41
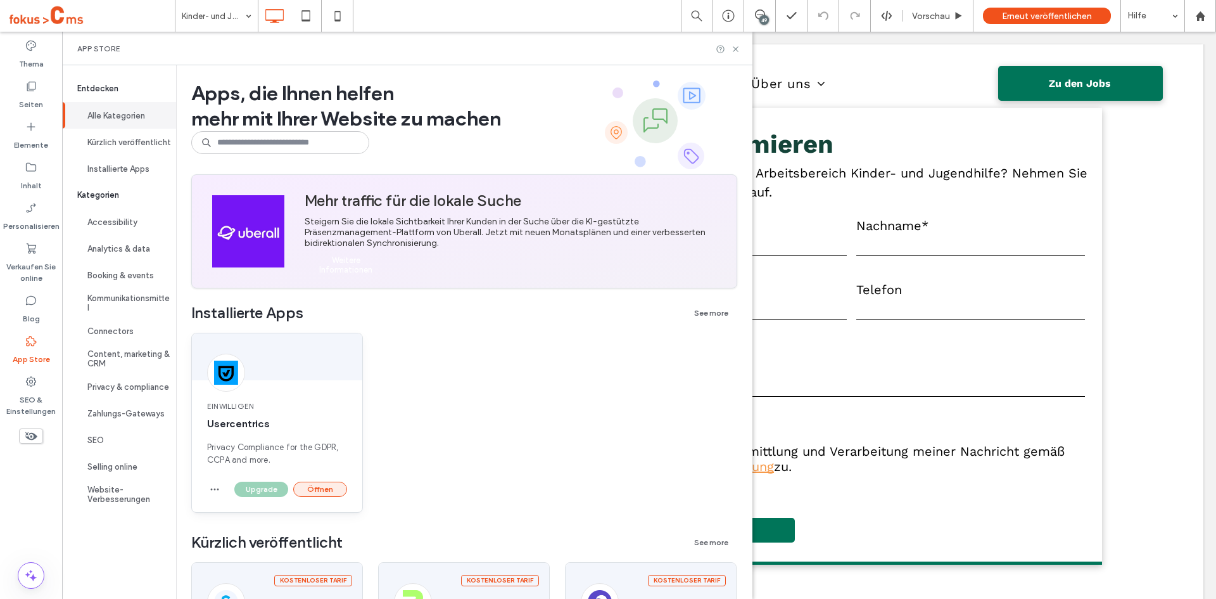
click at [323, 488] on button "Öffnen" at bounding box center [320, 488] width 54 height 15
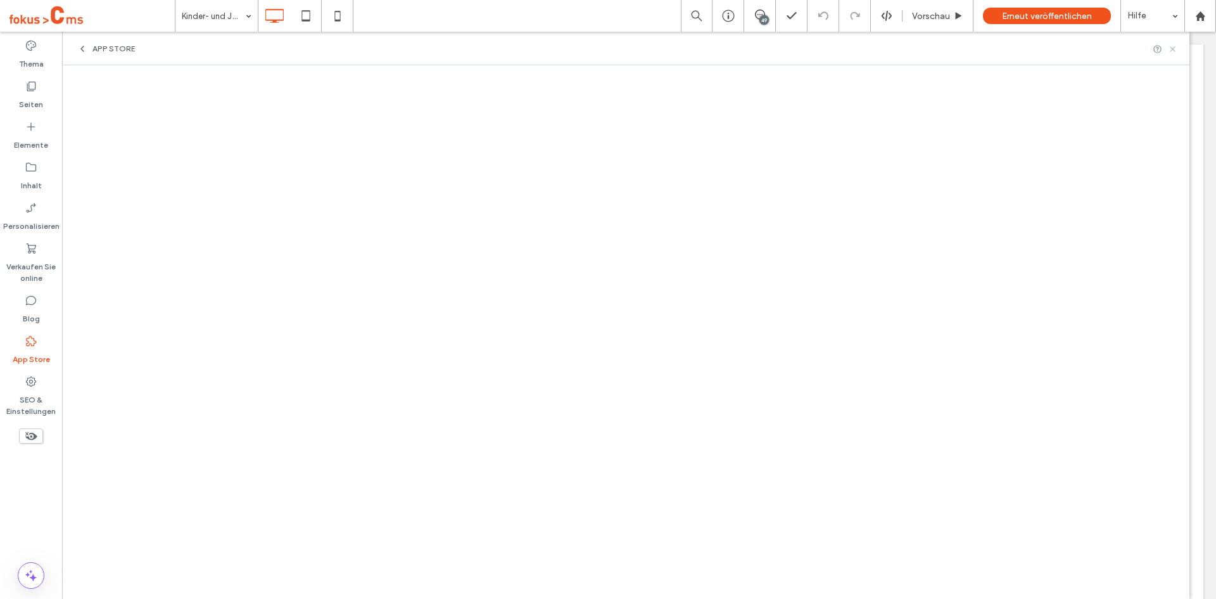
click at [1171, 51] on use at bounding box center [1172, 48] width 5 height 5
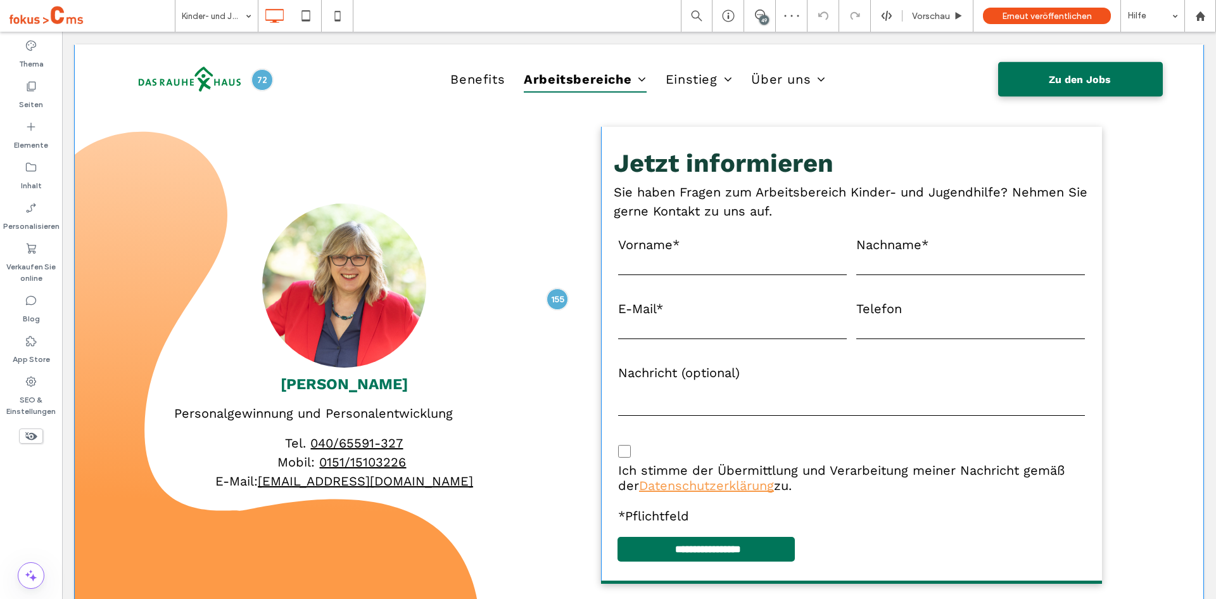
scroll to position [3178, 0]
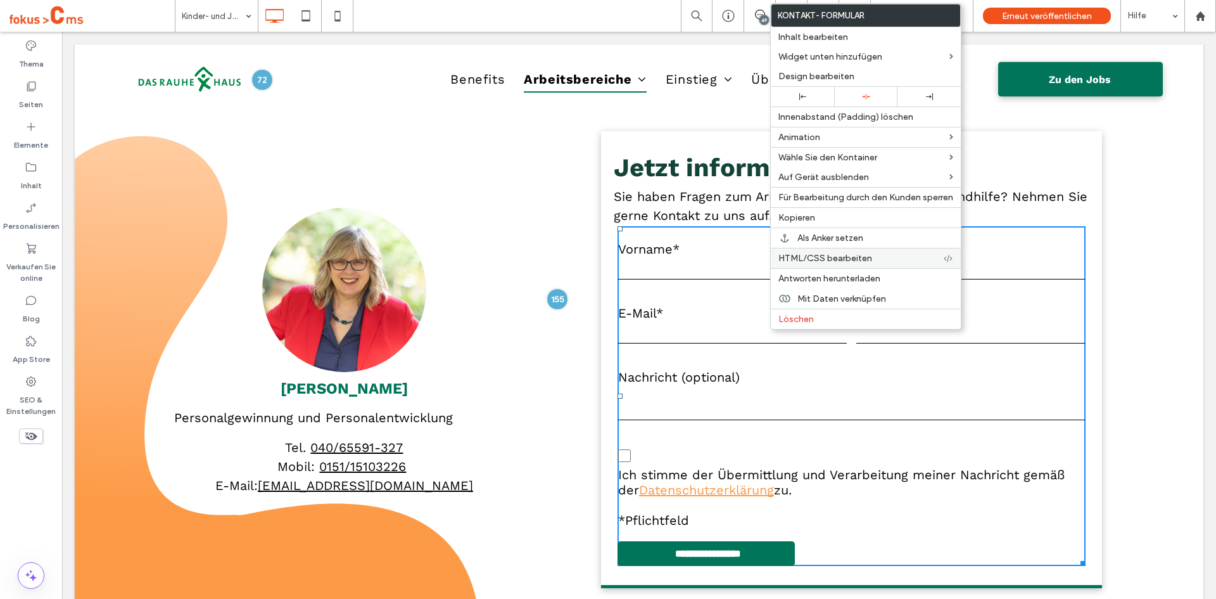
click at [794, 258] on span "HTML/CSS bearbeiten" at bounding box center [825, 258] width 94 height 11
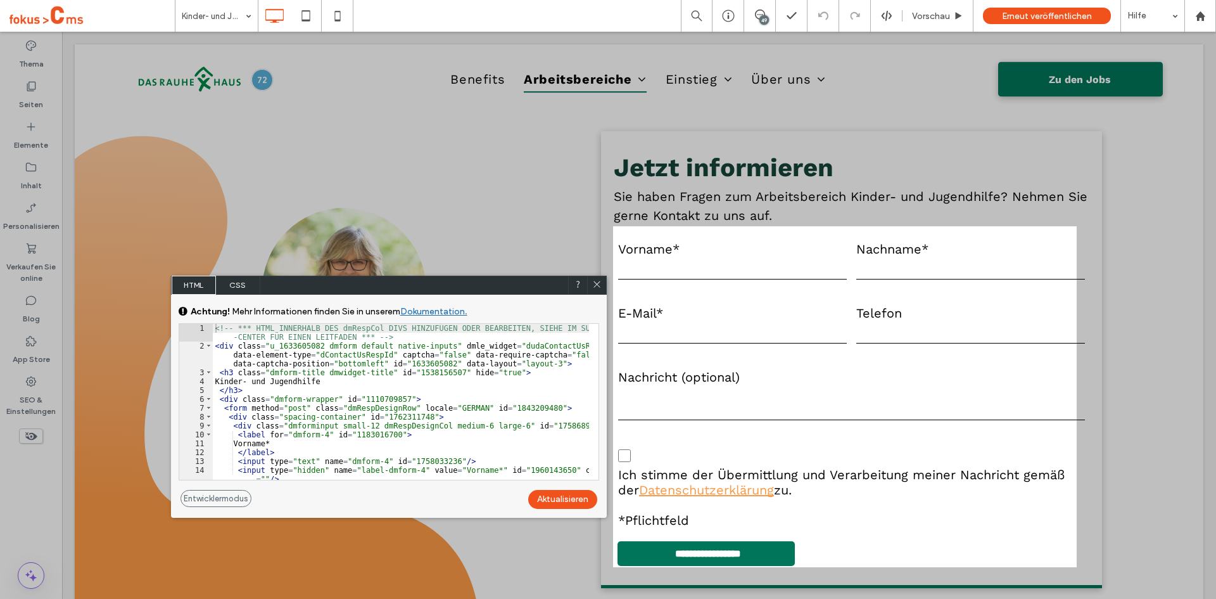
drag, startPoint x: 597, startPoint y: 286, endPoint x: 538, endPoint y: 254, distance: 67.7
click at [597, 286] on icon at bounding box center [597, 284] width 10 height 10
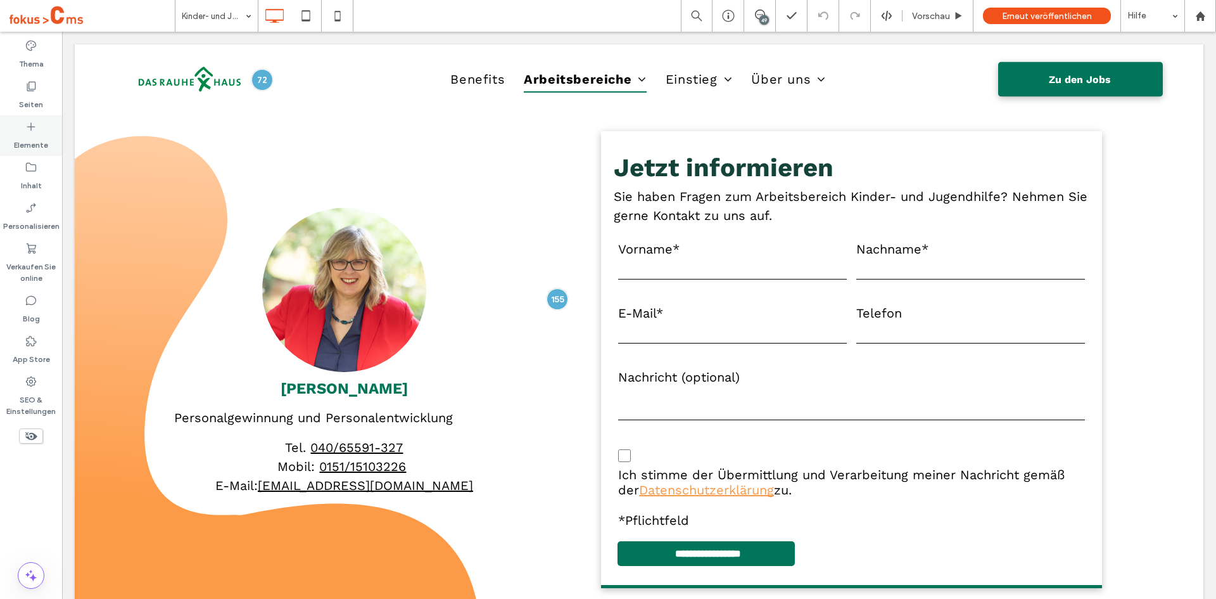
click at [36, 136] on label "Elemente" at bounding box center [31, 142] width 34 height 18
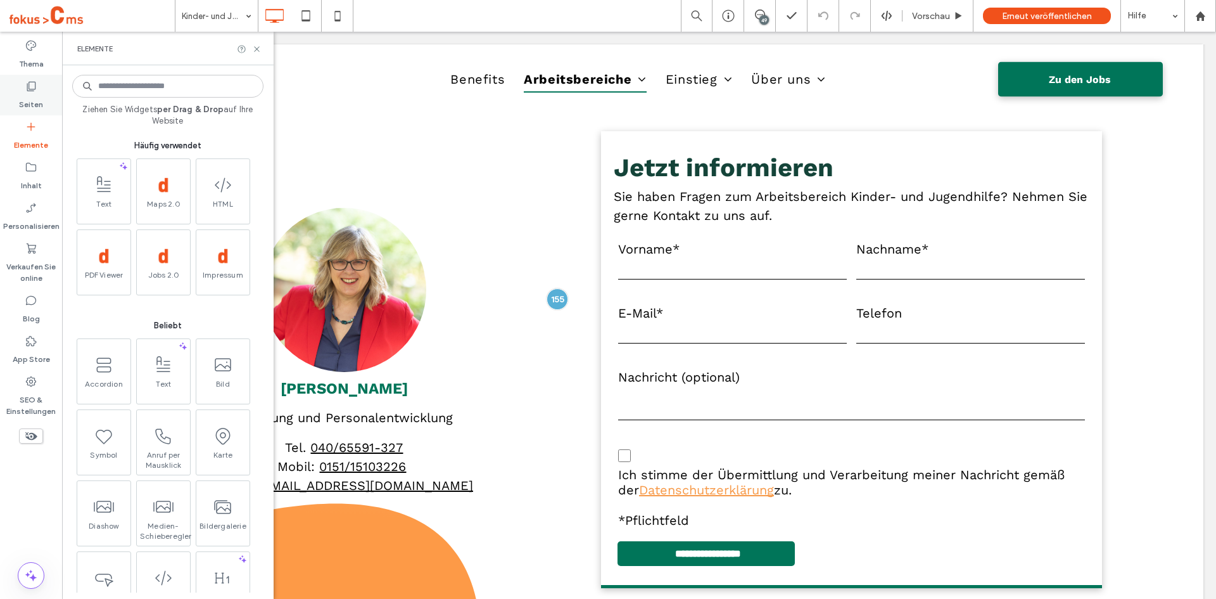
click at [25, 105] on label "Seiten" at bounding box center [31, 101] width 24 height 18
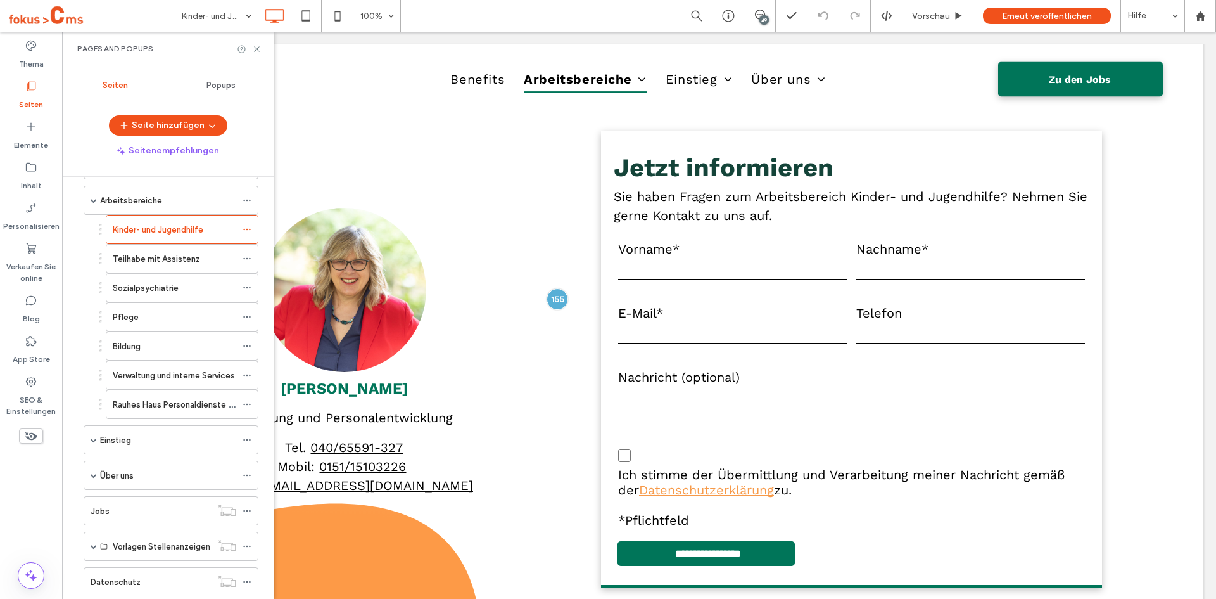
scroll to position [190, 0]
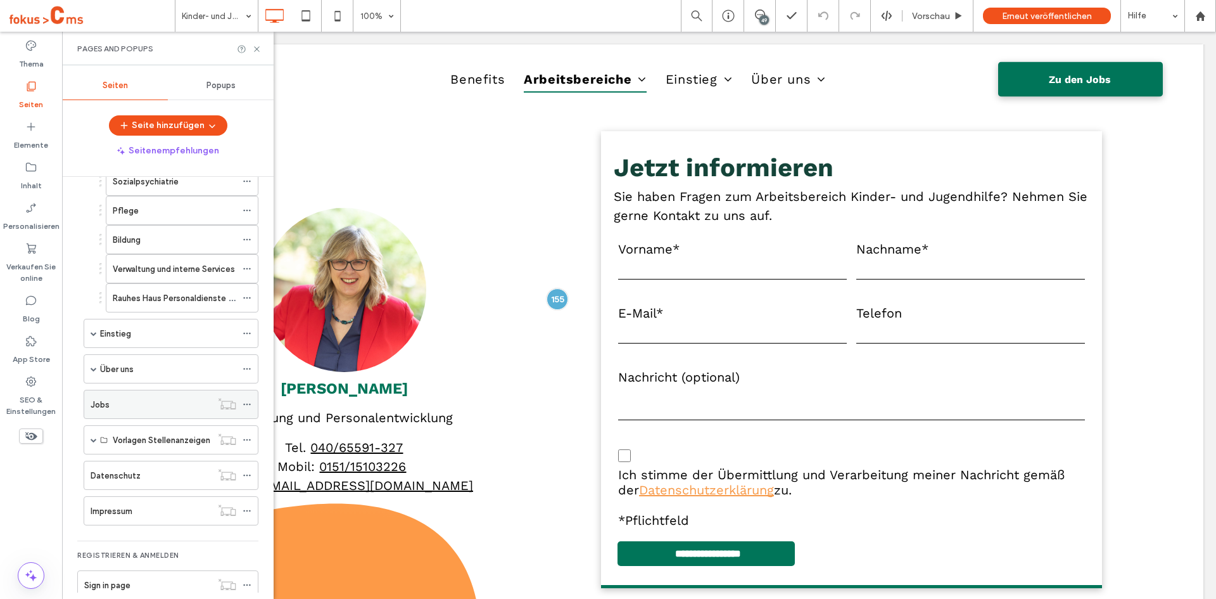
click at [118, 404] on div "Jobs" at bounding box center [151, 404] width 121 height 13
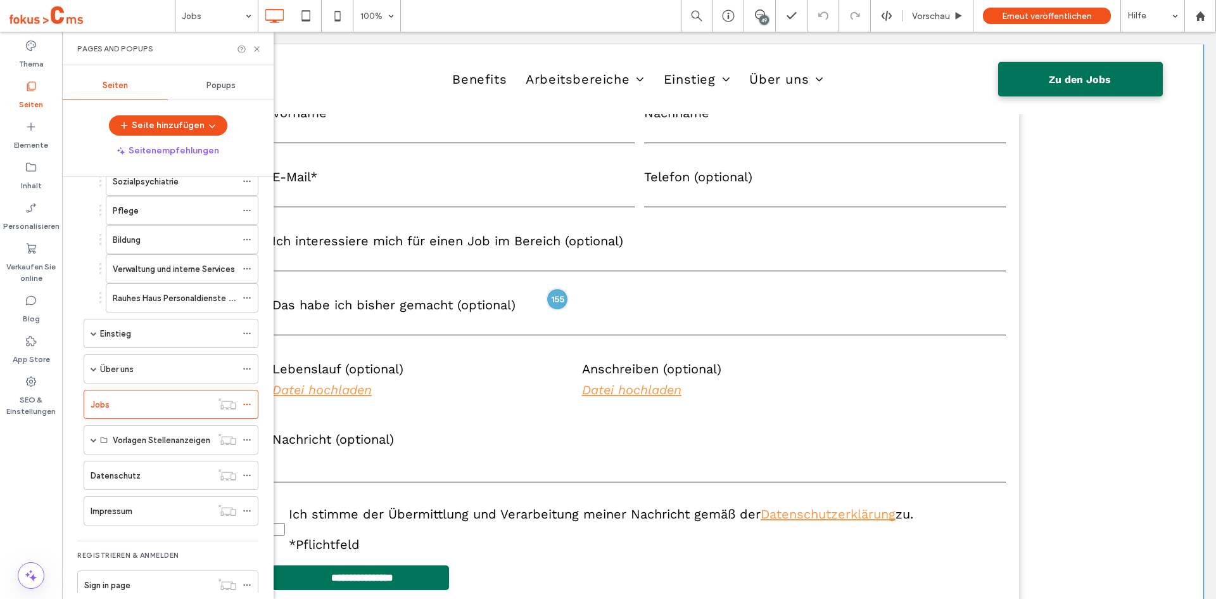
scroll to position [5587, 0]
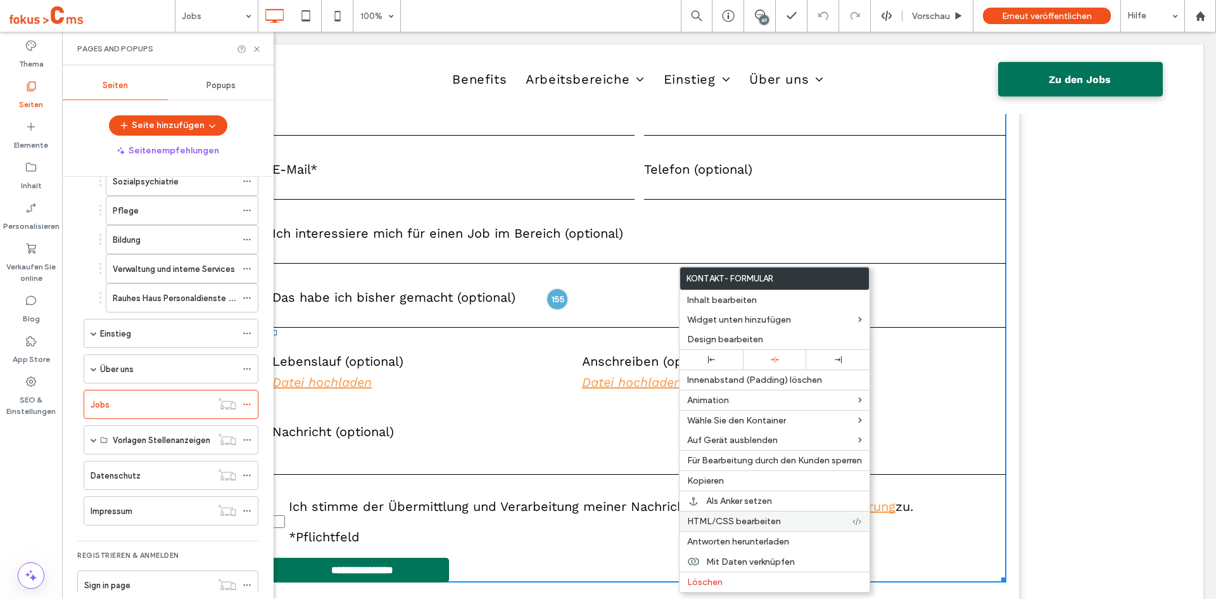
click at [700, 516] on span "HTML/CSS bearbeiten" at bounding box center [734, 521] width 94 height 11
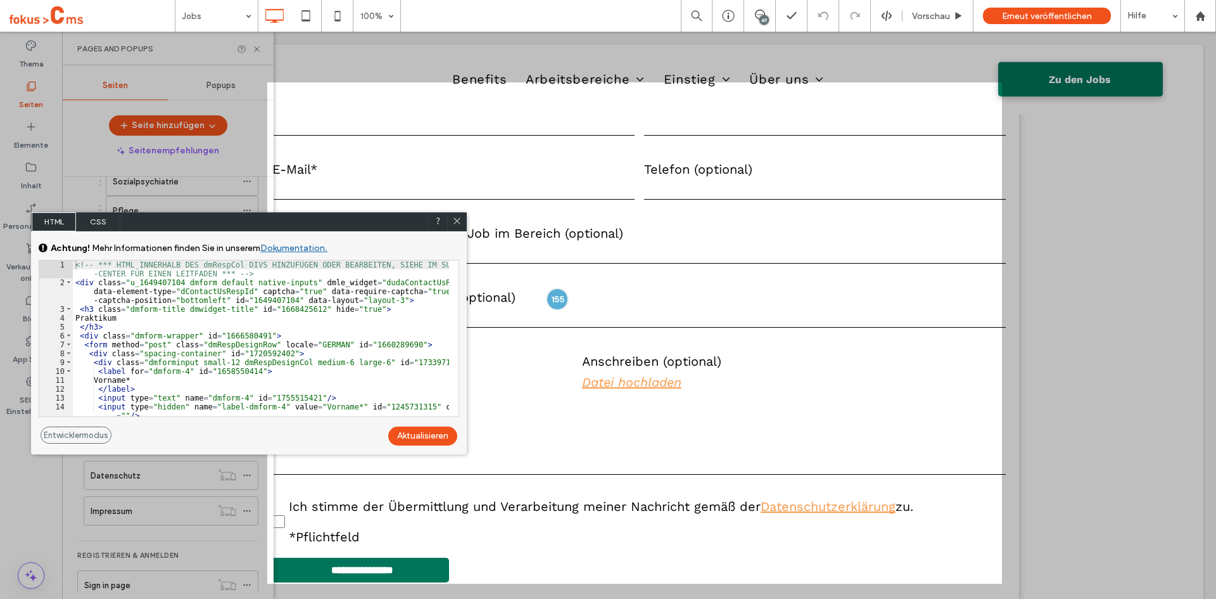
click at [457, 222] on icon at bounding box center [457, 221] width 10 height 10
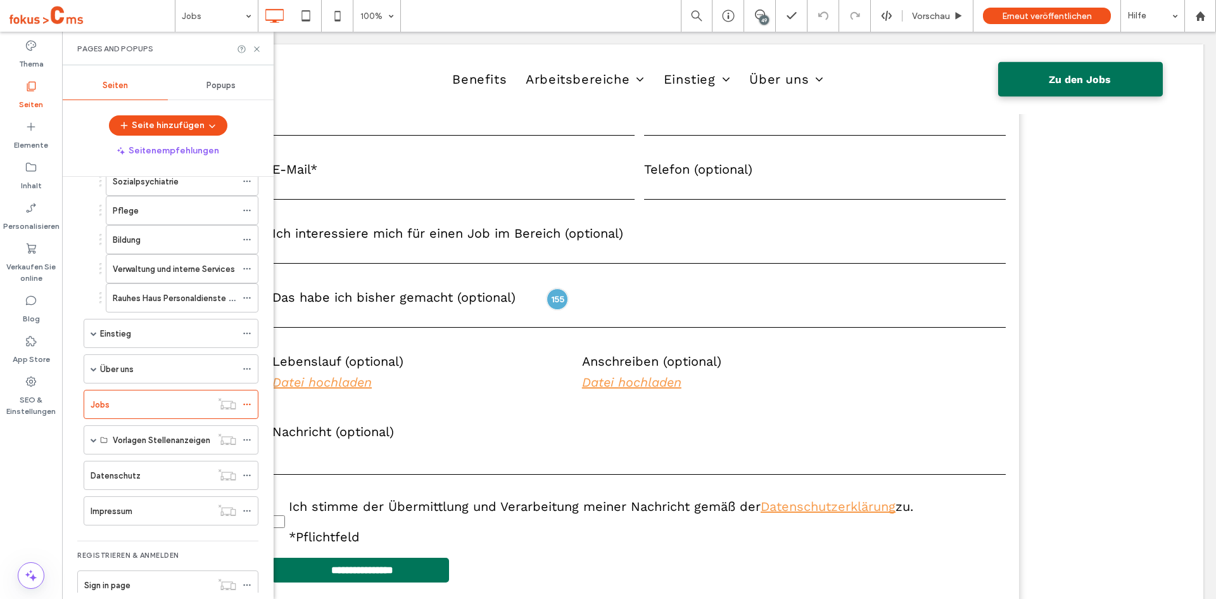
scroll to position [0, 0]
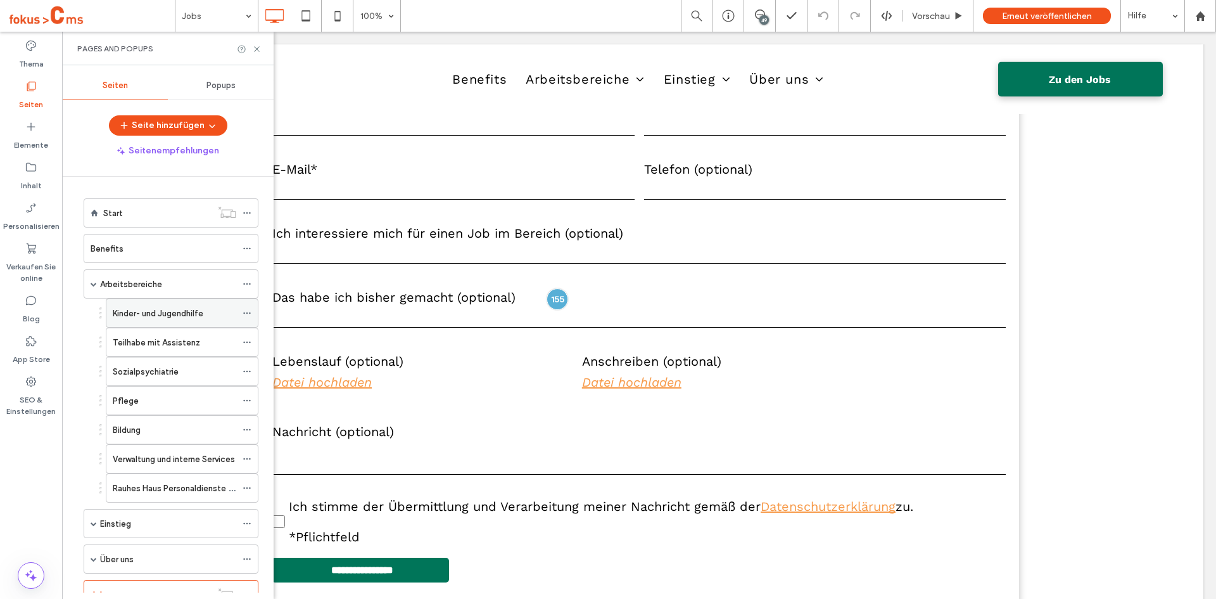
click at [247, 313] on use at bounding box center [246, 313] width 7 height 2
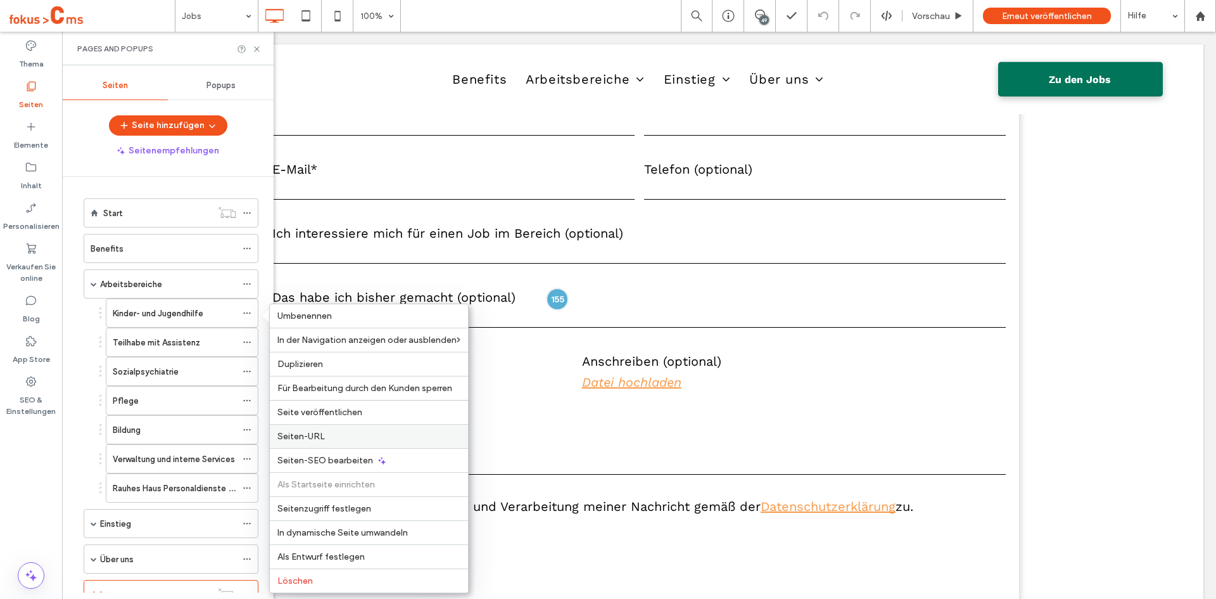
click at [299, 435] on span "Seiten-URL" at bounding box center [301, 436] width 48 height 11
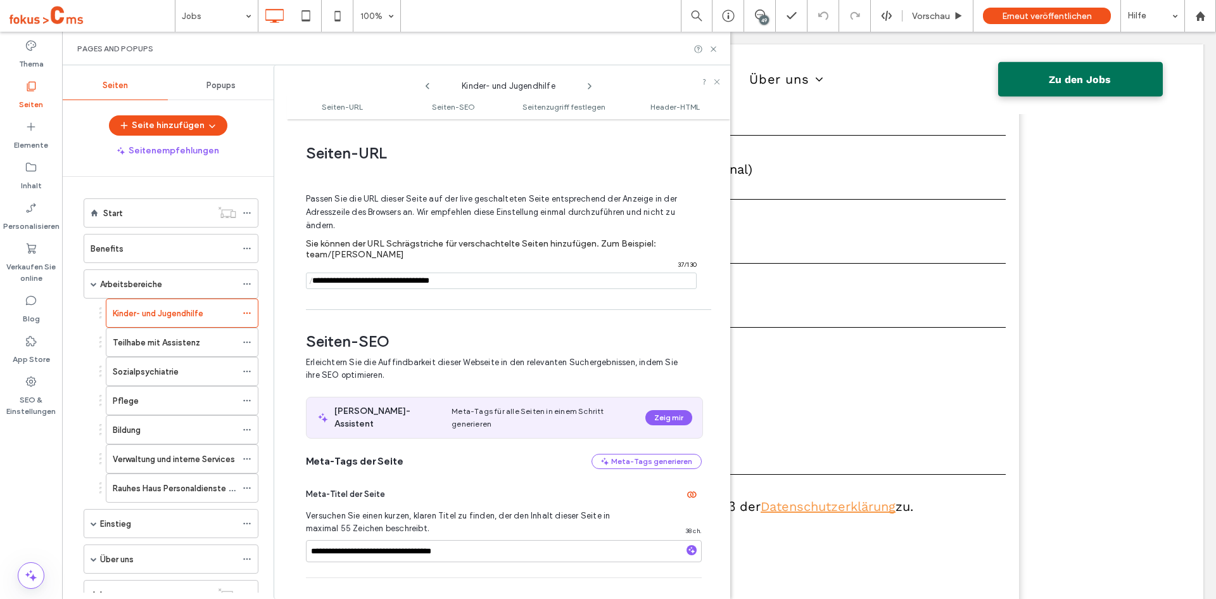
scroll to position [6, 0]
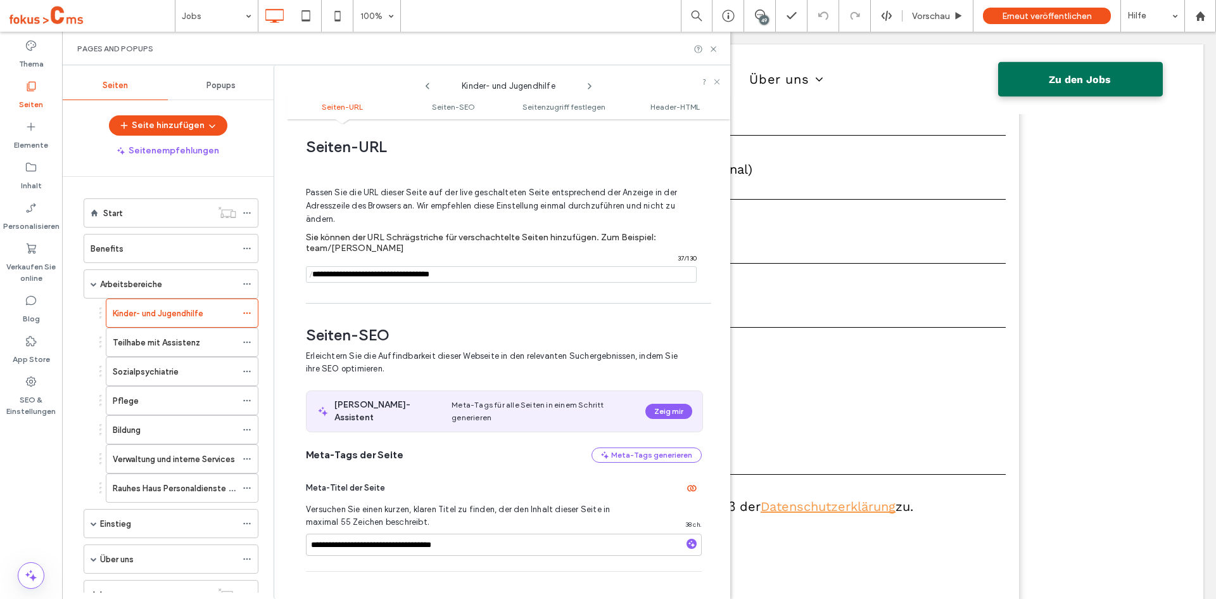
click at [450, 277] on input "notEmpty" at bounding box center [501, 274] width 391 height 16
click at [712, 50] on use at bounding box center [713, 48] width 5 height 5
